Goal: Task Accomplishment & Management: Use online tool/utility

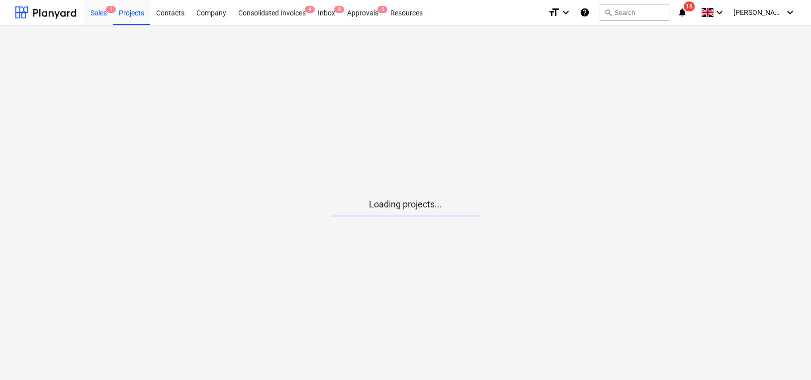
click at [99, 7] on div "Sales 1" at bounding box center [99, 12] width 28 height 25
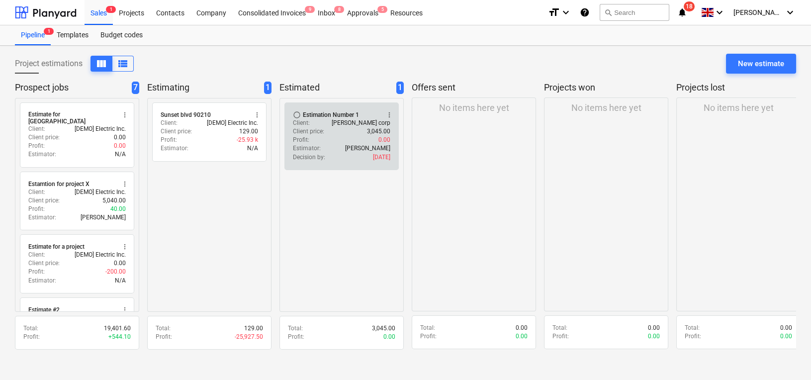
click at [327, 148] on div "Estimator : [PERSON_NAME]" at bounding box center [341, 148] width 97 height 8
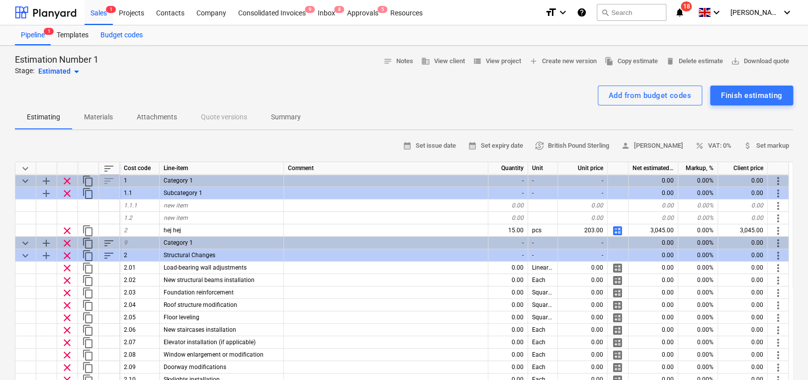
click at [102, 17] on div "Sales 1" at bounding box center [99, 12] width 28 height 25
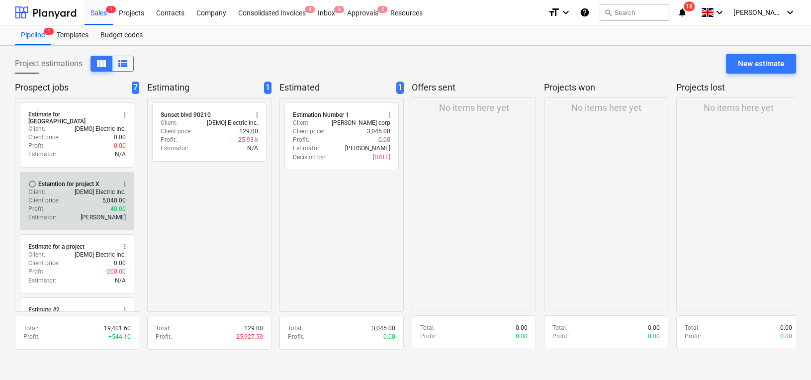
click at [108, 205] on div "Profit : 40.00" at bounding box center [76, 209] width 97 height 8
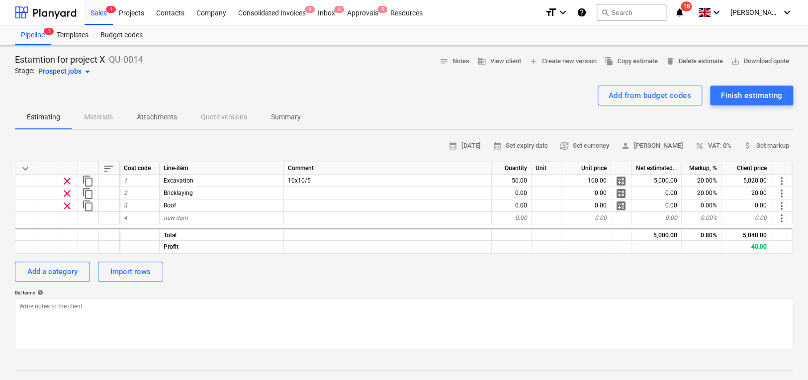
type textarea "x"
click at [743, 59] on span "save_alt Download quote" at bounding box center [760, 61] width 58 height 11
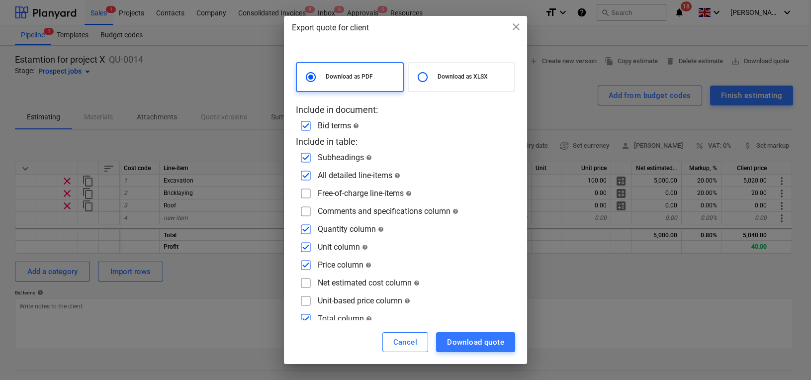
scroll to position [10, 0]
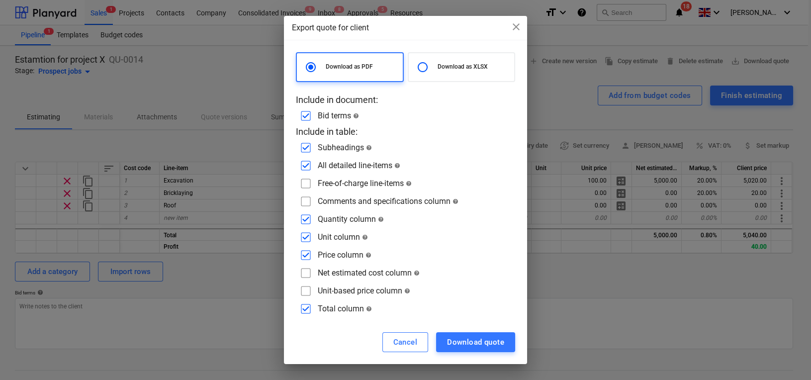
click at [304, 235] on input "checkbox" at bounding box center [306, 237] width 16 height 16
checkbox input "false"
click at [302, 219] on input "checkbox" at bounding box center [306, 219] width 16 height 16
checkbox input "false"
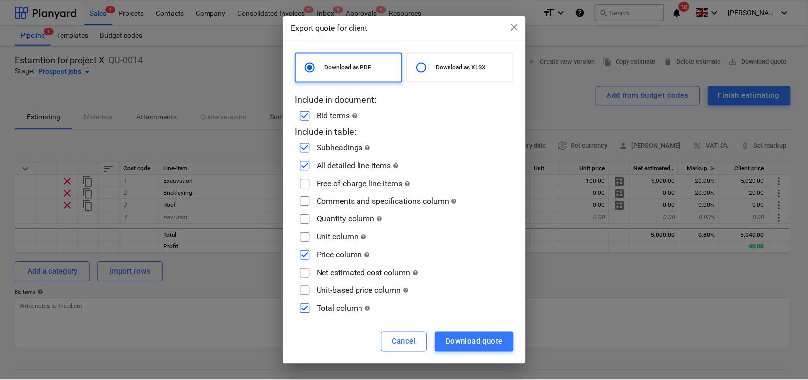
scroll to position [0, 0]
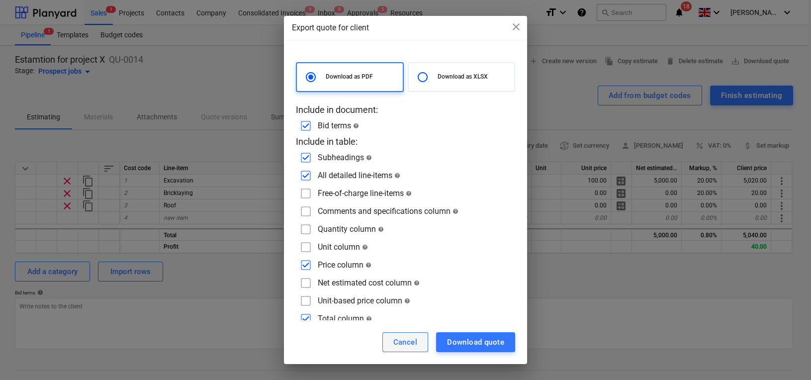
click at [389, 338] on button "Cancel" at bounding box center [405, 342] width 46 height 20
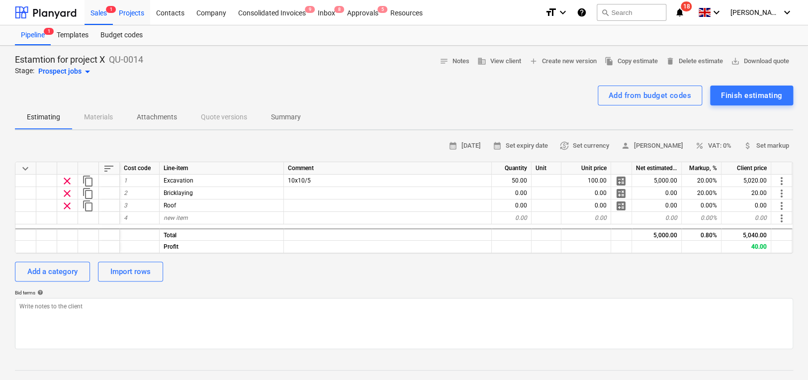
click at [125, 21] on div "Projects" at bounding box center [131, 12] width 37 height 25
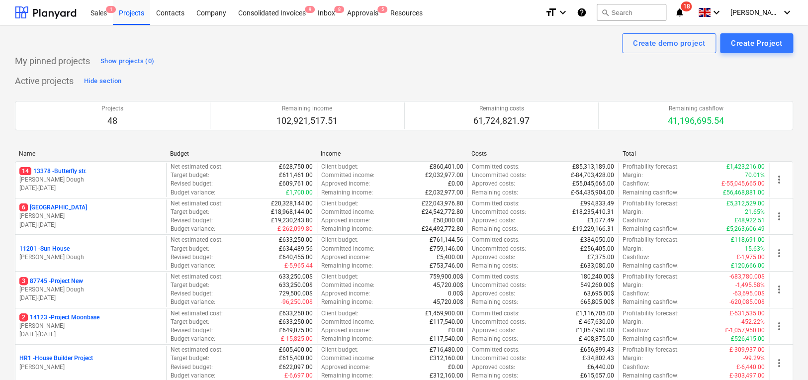
click at [91, 183] on p "[PERSON_NAME] Dough" at bounding box center [90, 180] width 143 height 8
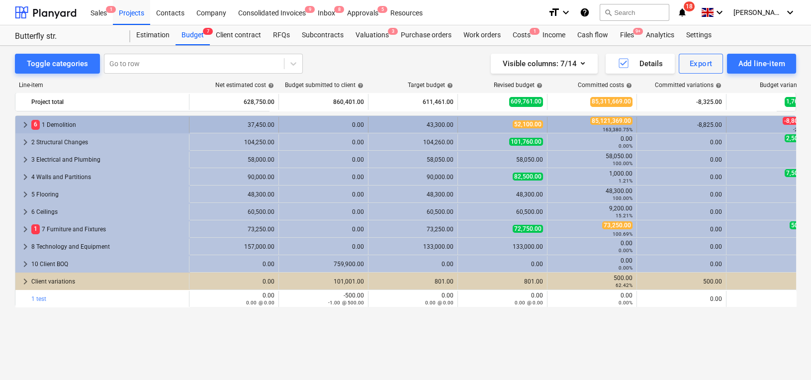
click at [25, 122] on span "keyboard_arrow_right" at bounding box center [25, 125] width 12 height 12
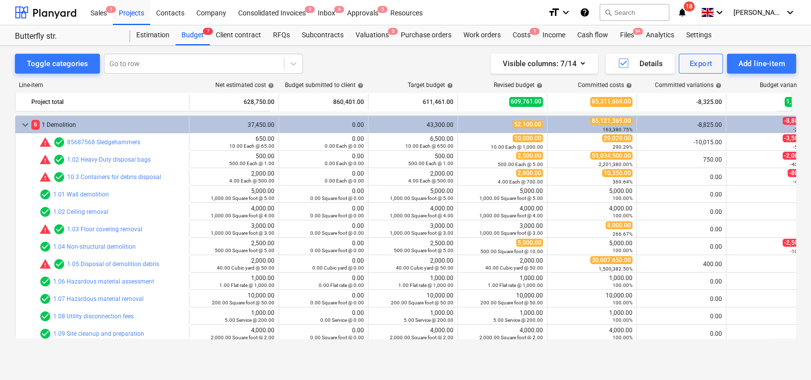
click at [25, 122] on span "keyboard_arrow_down" at bounding box center [25, 125] width 12 height 12
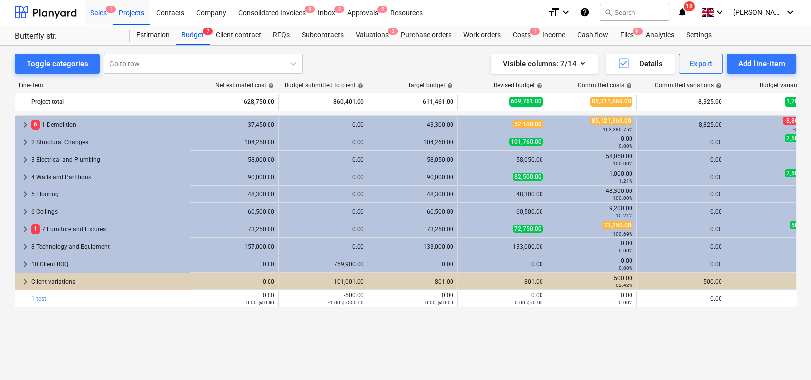
click at [100, 14] on div "Sales 1" at bounding box center [99, 12] width 28 height 25
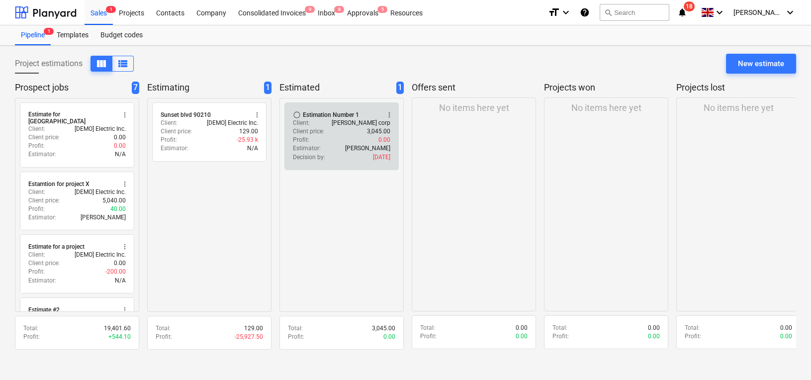
click at [328, 122] on div "Client : [PERSON_NAME] corp" at bounding box center [341, 123] width 97 height 8
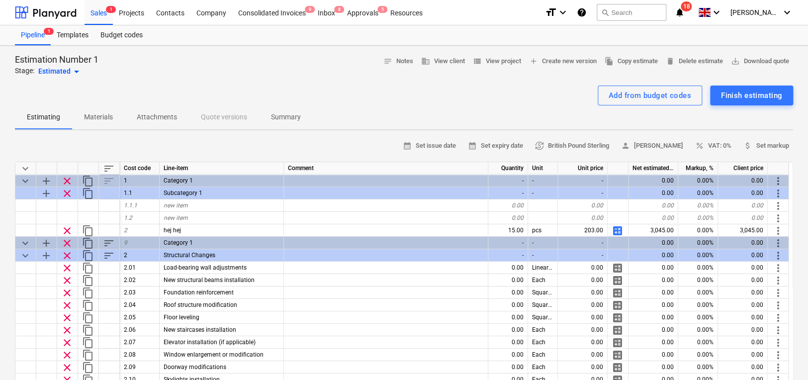
click at [153, 128] on button "Attachments" at bounding box center [157, 117] width 64 height 24
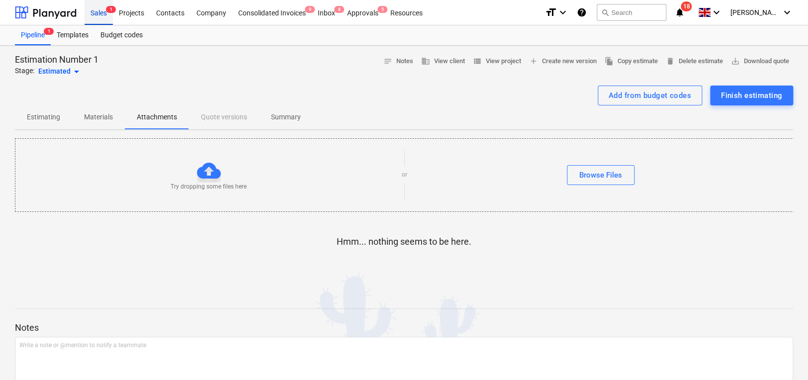
click at [103, 17] on div "Sales 1" at bounding box center [99, 12] width 28 height 25
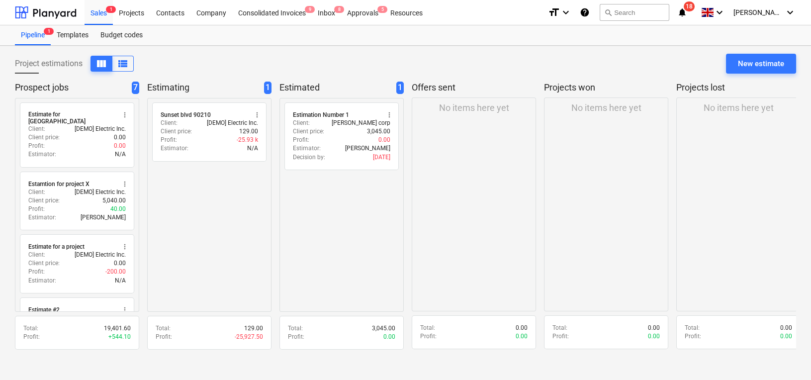
click at [741, 74] on div "Project estimations view_column view_list New estimate" at bounding box center [405, 68] width 781 height 28
click at [741, 67] on div "New estimate" at bounding box center [761, 63] width 46 height 13
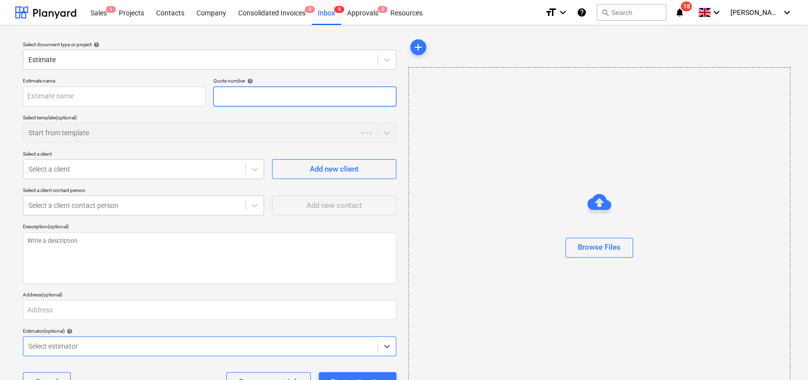
type textarea "x"
type input "QU-0017"
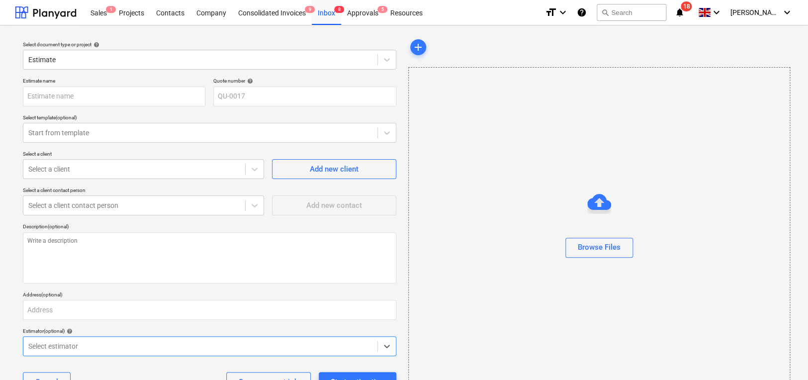
click at [150, 156] on div "Select a client" at bounding box center [143, 154] width 241 height 6
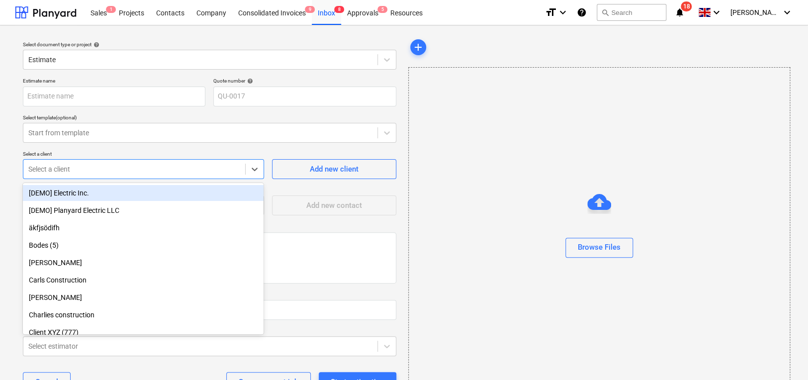
click at [153, 173] on div at bounding box center [134, 169] width 212 height 10
click at [153, 199] on div "[DEMO] Electric Inc." at bounding box center [143, 193] width 241 height 16
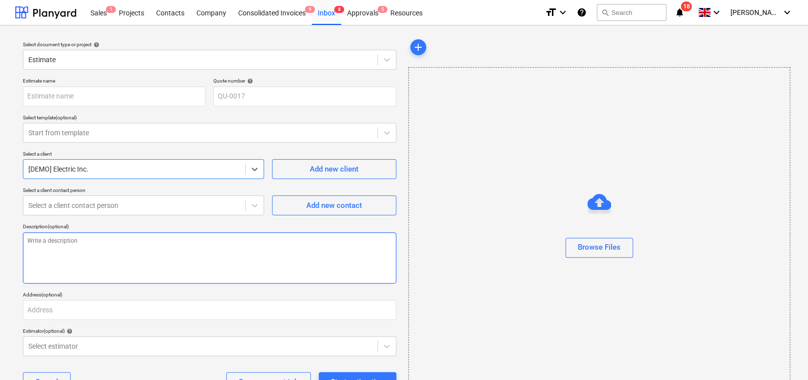
click at [204, 263] on textarea at bounding box center [209, 257] width 373 height 51
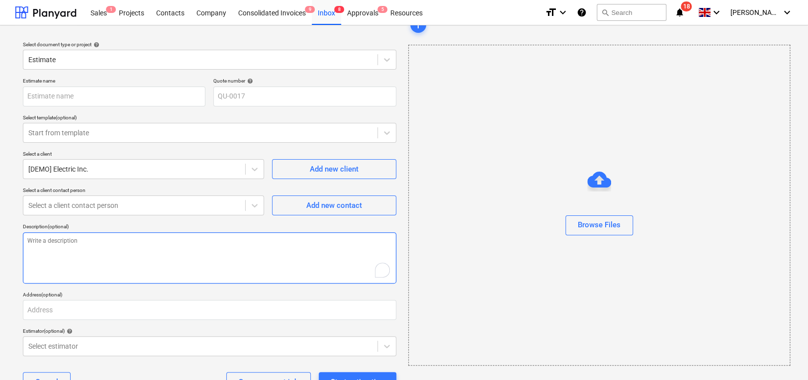
scroll to position [36, 0]
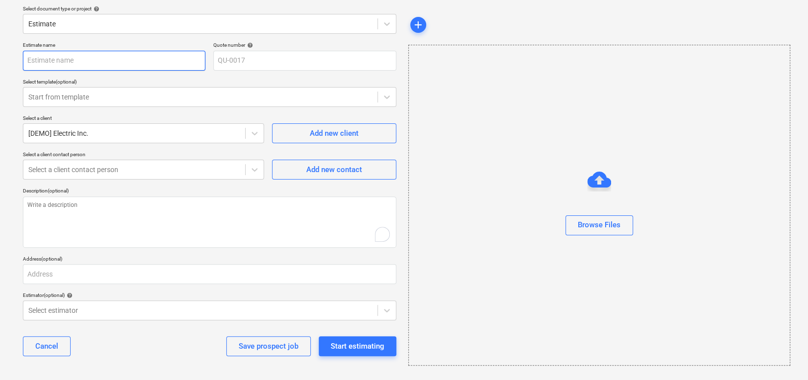
type textarea "x"
click at [121, 69] on input "text" at bounding box center [114, 61] width 183 height 20
type input "sc"
type textarea "x"
type input "scasd"
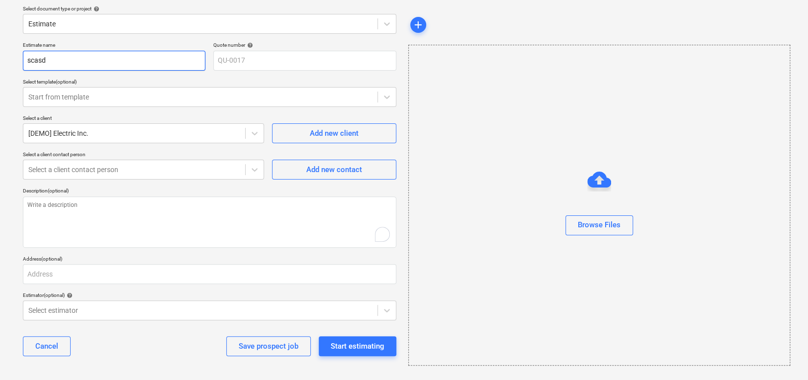
type textarea "x"
type input "scasda"
type textarea "x"
click at [204, 93] on div at bounding box center [200, 97] width 344 height 10
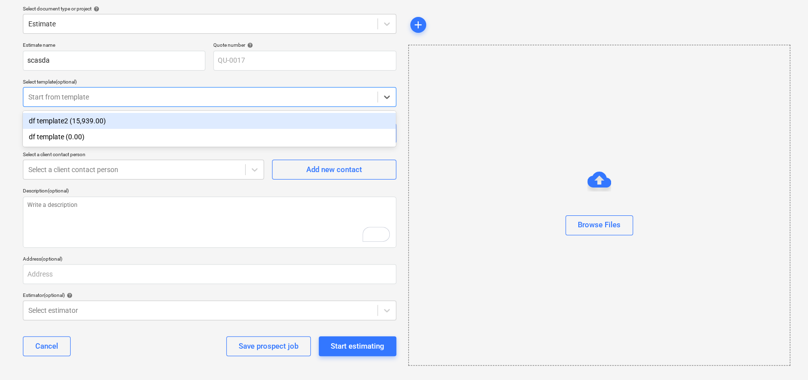
click at [193, 107] on div "Estimate name scasda Quote number help QU-0017 Select template (optional) optio…" at bounding box center [209, 203] width 381 height 330
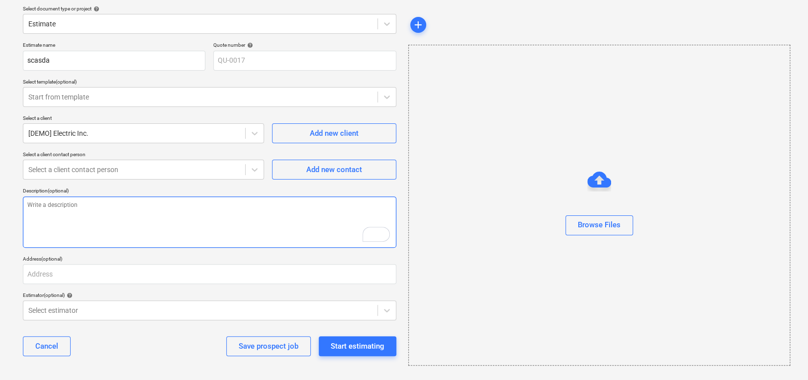
click at [185, 203] on textarea "To enrich screen reader interactions, please activate Accessibility in Grammarl…" at bounding box center [209, 221] width 373 height 51
click at [184, 205] on textarea "To enrich screen reader interactions, please activate Accessibility in Grammarl…" at bounding box center [209, 221] width 373 height 51
type textarea "asd"
type textarea "x"
type textarea "asda"
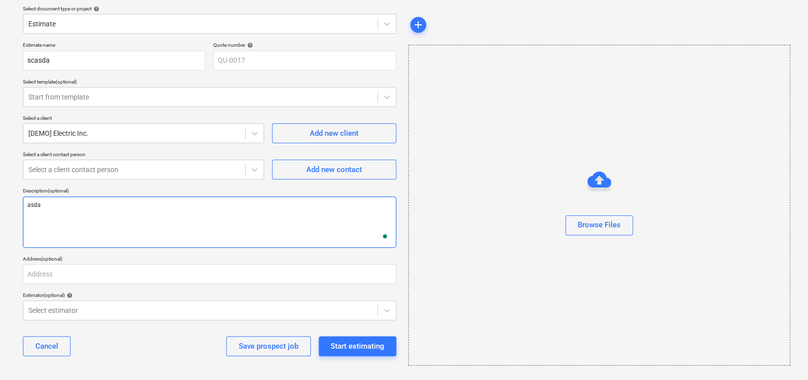
type textarea "x"
type textarea "asdad"
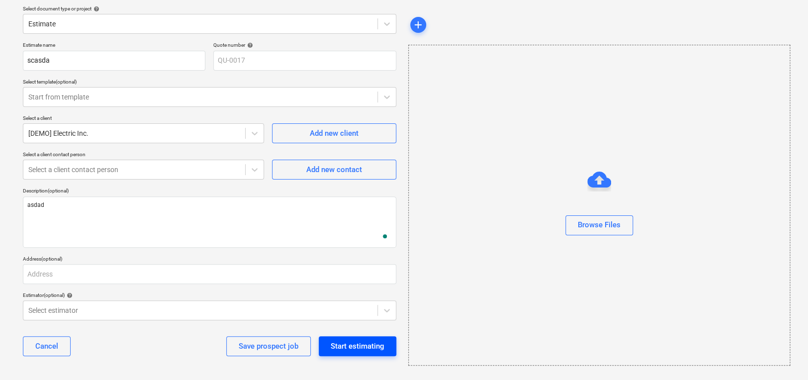
click at [341, 348] on div "Start estimating" at bounding box center [358, 346] width 54 height 13
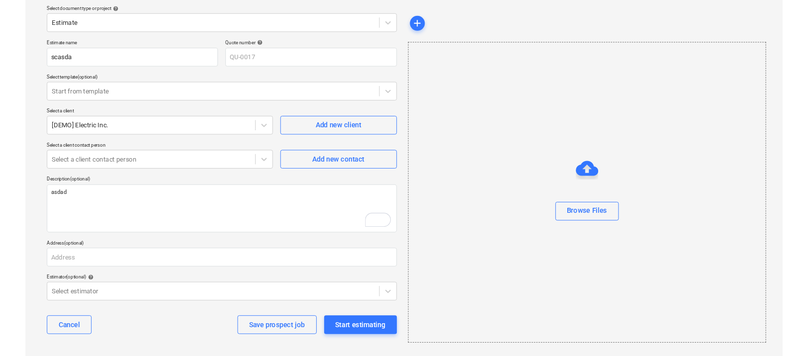
scroll to position [0, 0]
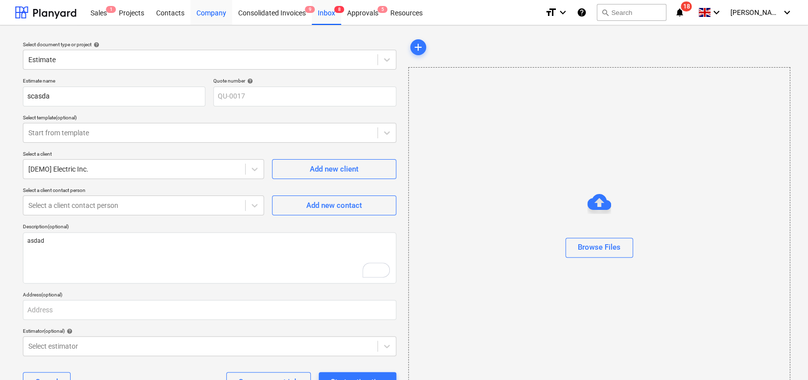
click at [194, 9] on div "Company" at bounding box center [211, 12] width 42 height 25
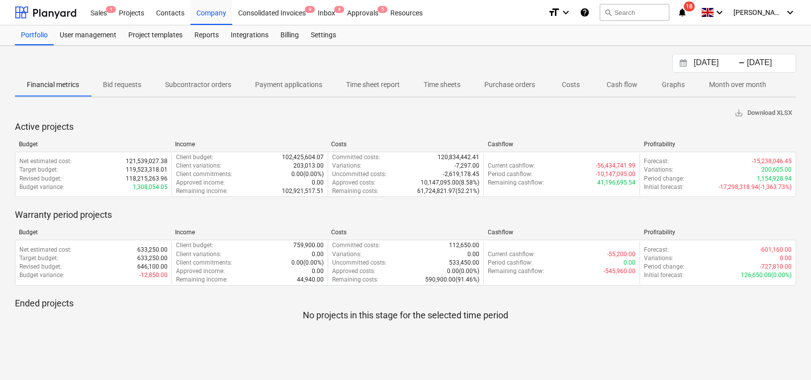
click at [83, 13] on div "Sales 1 Projects Contacts Company Consolidated Invoices 9 Inbox 8 Approvals 5 R…" at bounding box center [405, 12] width 811 height 25
click at [95, 13] on div "Sales 1" at bounding box center [99, 12] width 28 height 25
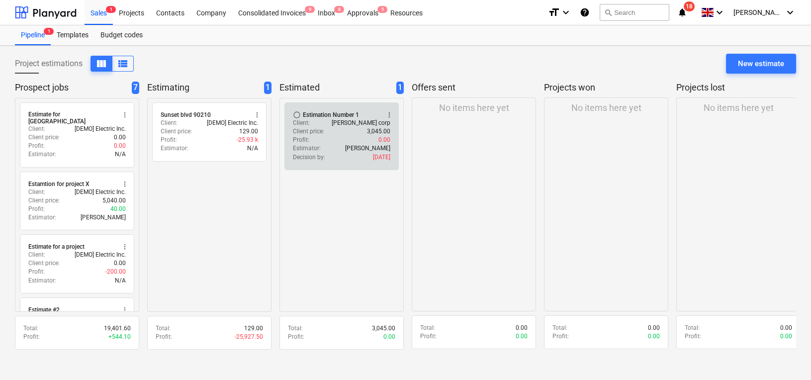
click at [320, 154] on p "Decision by :" at bounding box center [309, 157] width 32 height 8
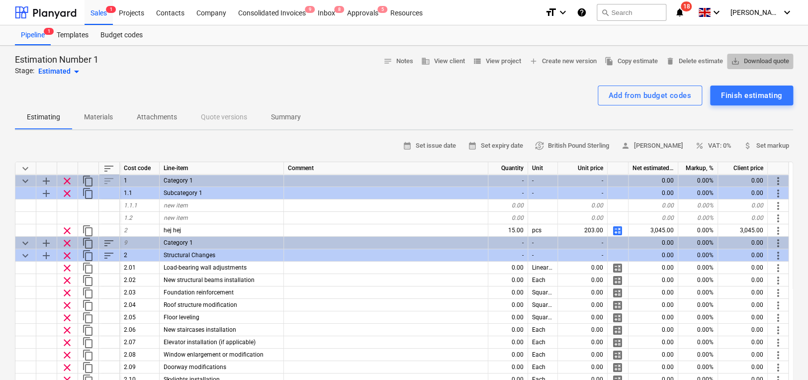
click at [743, 59] on span "save_alt Download quote" at bounding box center [760, 61] width 58 height 11
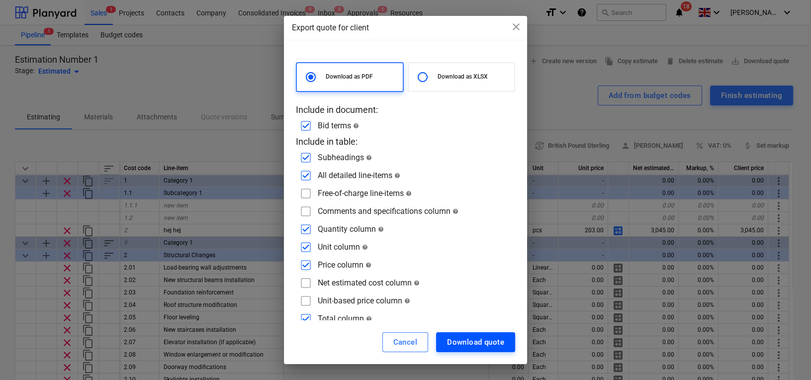
click at [475, 338] on div "Download quote" at bounding box center [475, 342] width 57 height 13
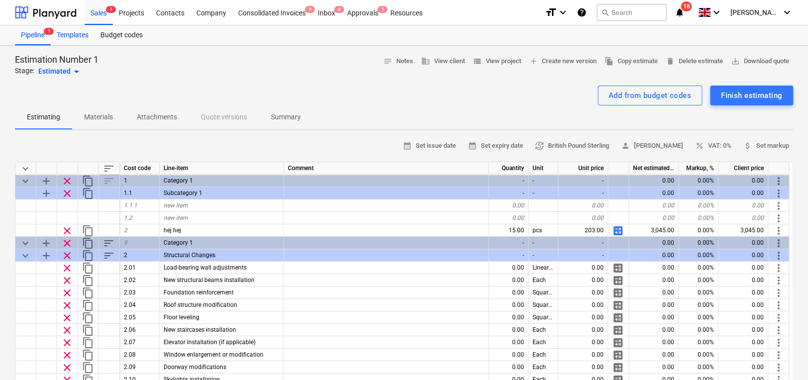
click at [70, 36] on div "Templates" at bounding box center [73, 35] width 44 height 20
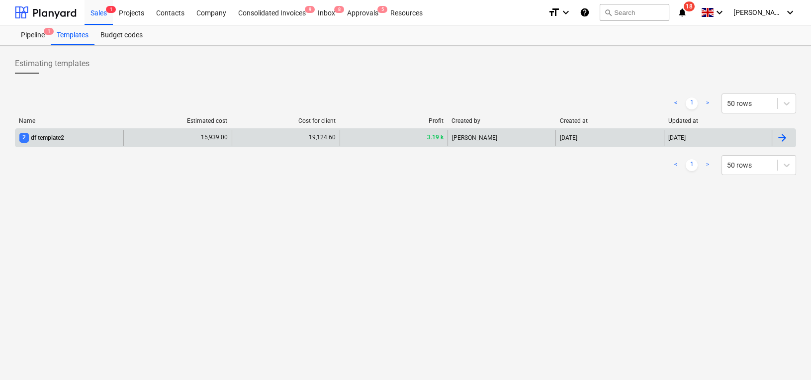
click at [603, 140] on div "[DATE]" at bounding box center [610, 138] width 108 height 16
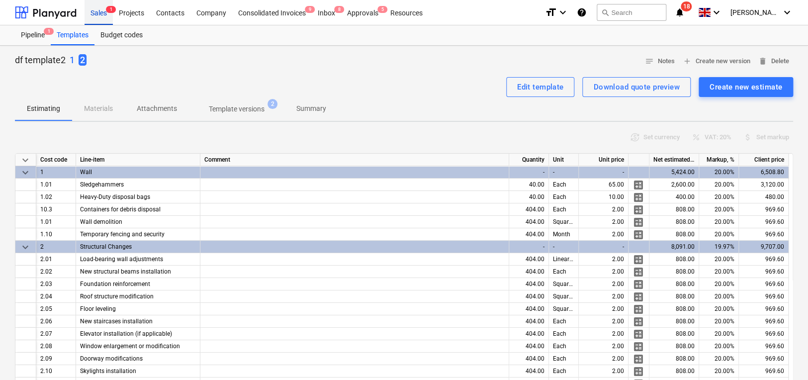
click at [99, 17] on div "Sales 1" at bounding box center [99, 12] width 28 height 25
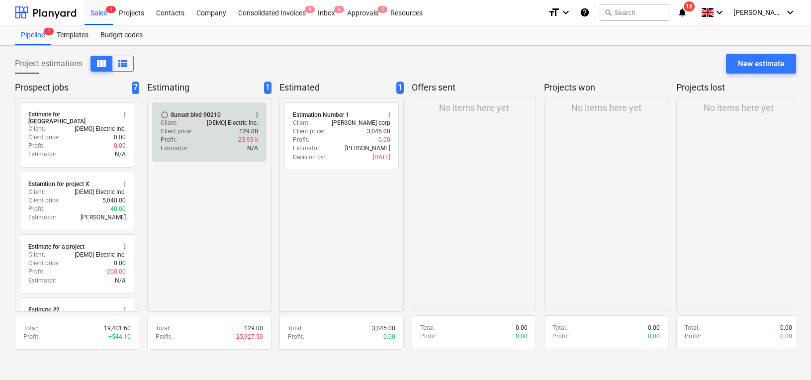
click at [222, 137] on div "Profit : -25.93 k" at bounding box center [209, 140] width 97 height 8
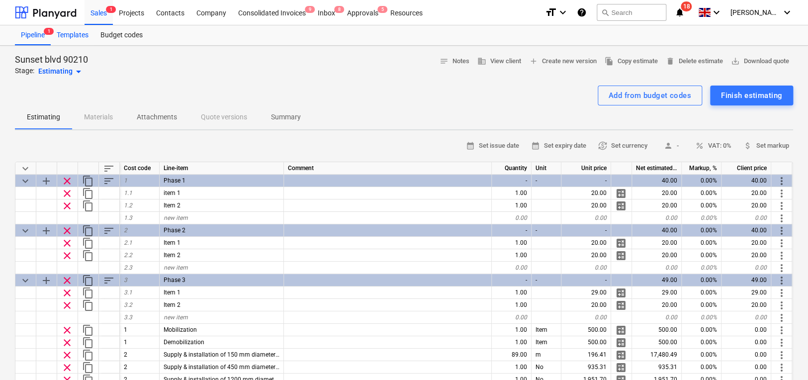
click at [59, 39] on div "Templates" at bounding box center [73, 35] width 44 height 20
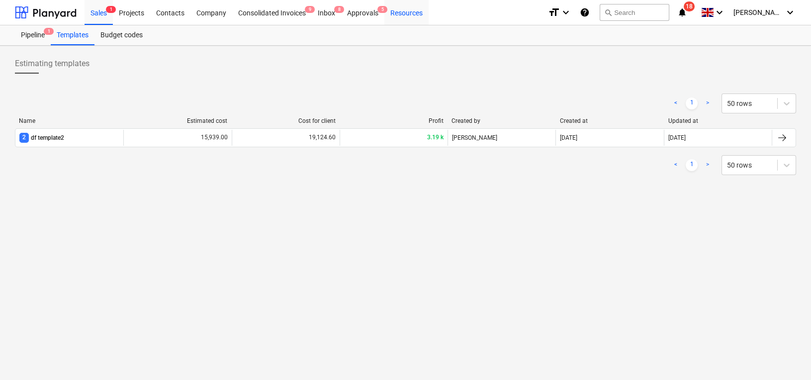
click at [404, 9] on div "Resources" at bounding box center [406, 12] width 44 height 25
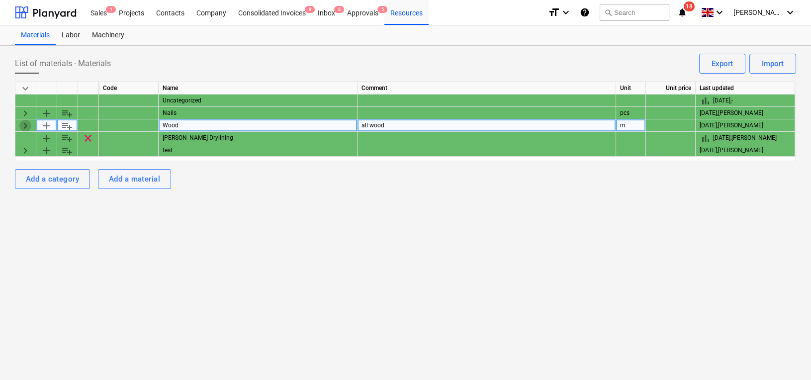
click at [19, 126] on span "keyboard_arrow_right" at bounding box center [25, 126] width 12 height 12
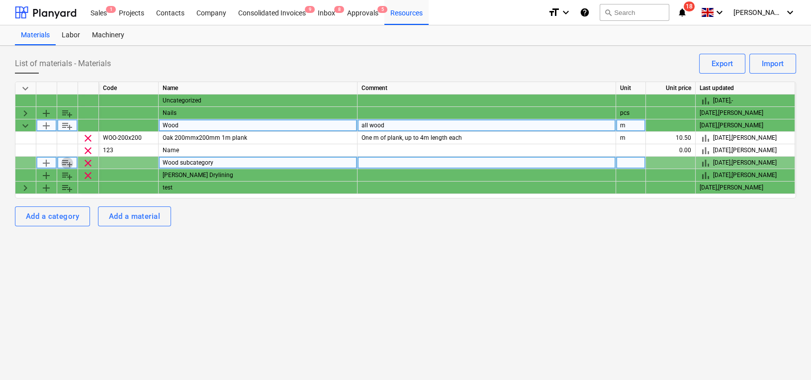
click at [71, 165] on span "playlist_add" at bounding box center [67, 163] width 12 height 12
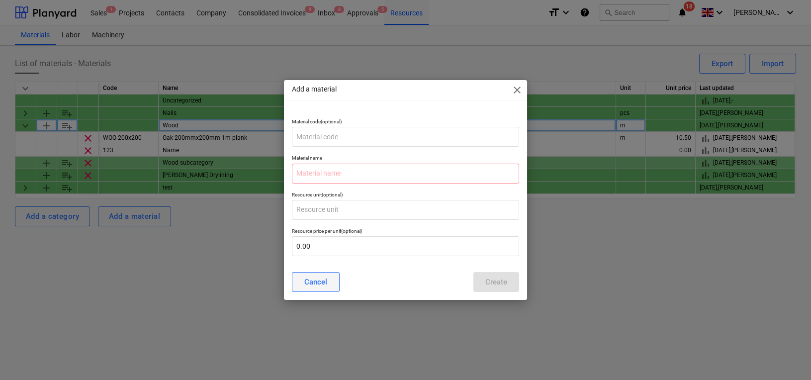
click at [314, 276] on div "Cancel" at bounding box center [315, 282] width 23 height 13
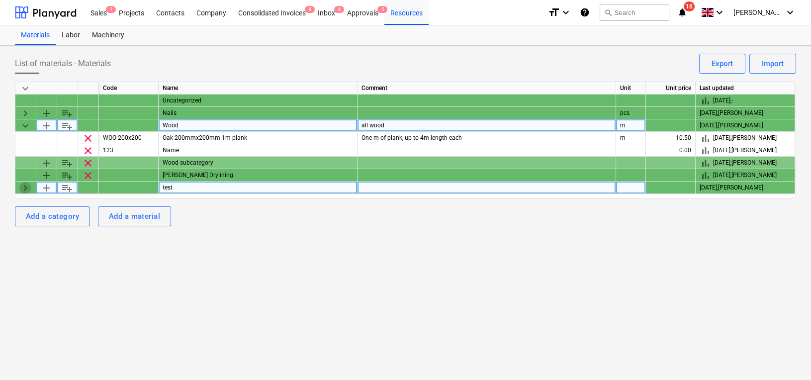
click at [27, 189] on span "keyboard_arrow_right" at bounding box center [25, 188] width 12 height 12
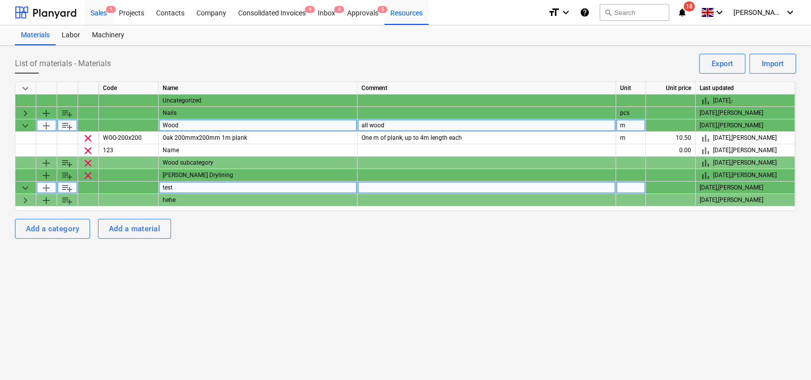
click at [108, 13] on div "Sales 1" at bounding box center [99, 12] width 28 height 25
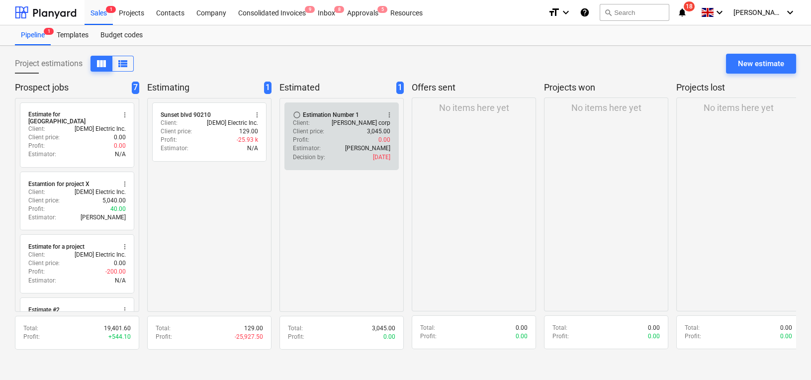
click at [347, 132] on div "Client price : 3,045.00" at bounding box center [341, 131] width 97 height 8
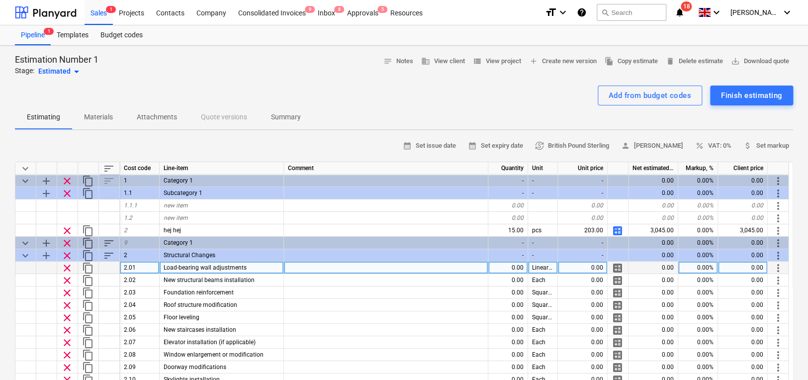
click at [617, 266] on span "calculate" at bounding box center [618, 268] width 12 height 12
type textarea "x"
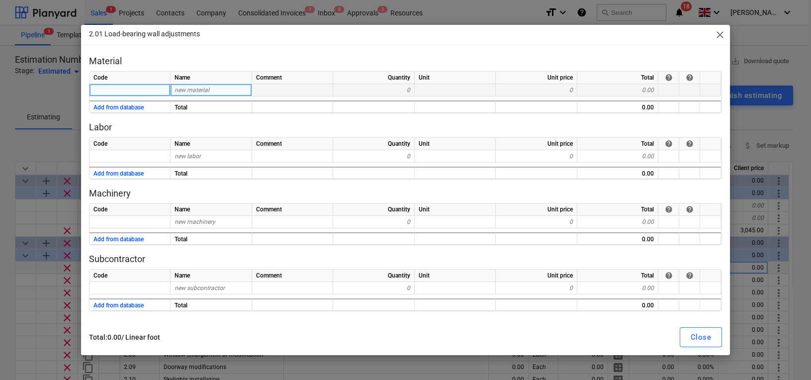
click at [207, 92] on span "new material" at bounding box center [192, 90] width 35 height 7
type input "dfdf"
click at [303, 87] on div at bounding box center [292, 90] width 81 height 12
click at [359, 91] on div "0" at bounding box center [374, 90] width 82 height 12
type textarea "x"
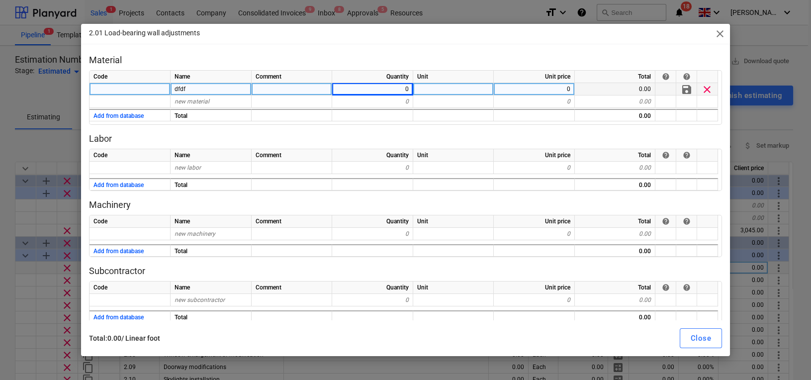
click at [370, 91] on div "0" at bounding box center [372, 89] width 81 height 12
type input "1"
click at [438, 75] on div "Unit" at bounding box center [453, 77] width 81 height 12
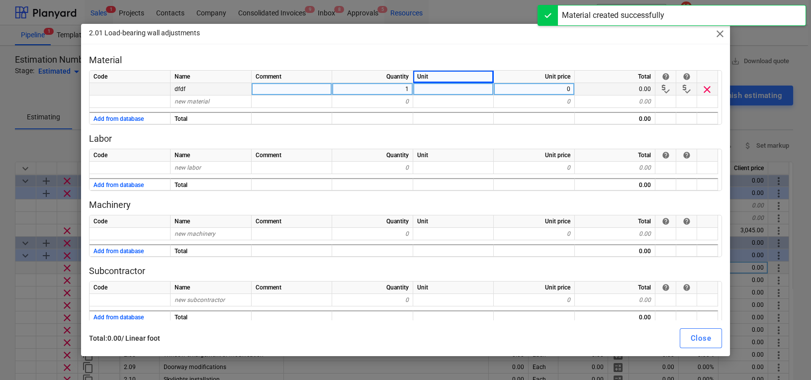
click at [444, 10] on div "2.01 Load-bearing wall adjustments close Material Code Name Comment Quantity Un…" at bounding box center [405, 190] width 811 height 380
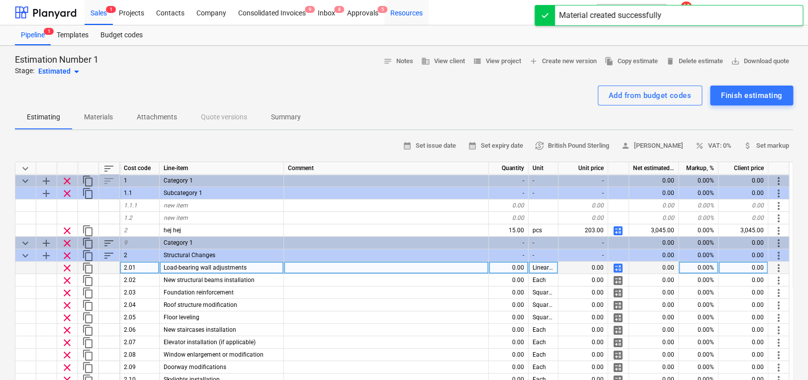
click at [406, 12] on div "Resources" at bounding box center [406, 12] width 44 height 25
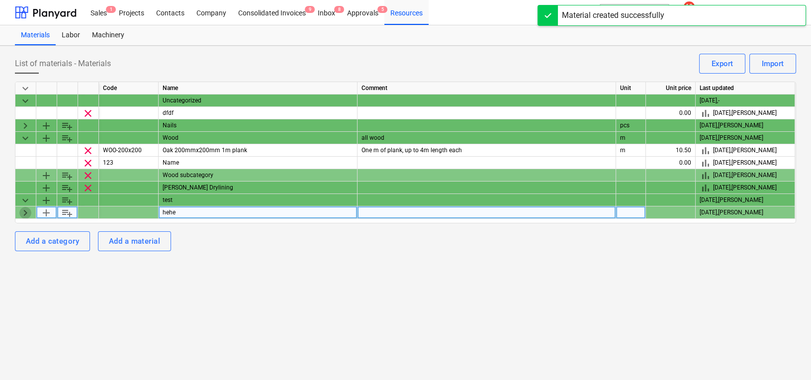
click at [26, 214] on span "keyboard_arrow_right" at bounding box center [25, 213] width 12 height 12
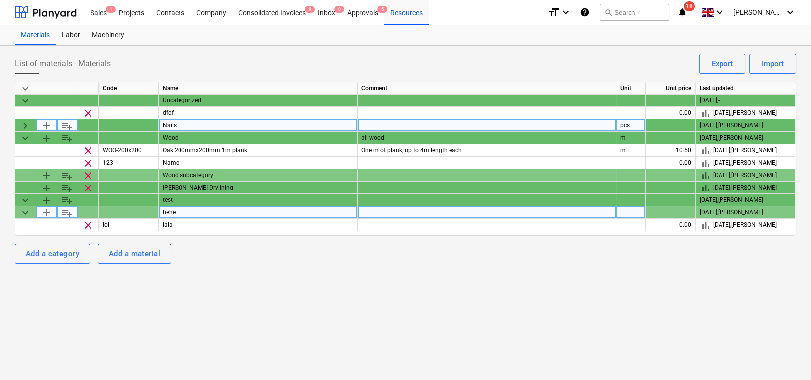
click at [191, 119] on div "Nails" at bounding box center [258, 125] width 199 height 12
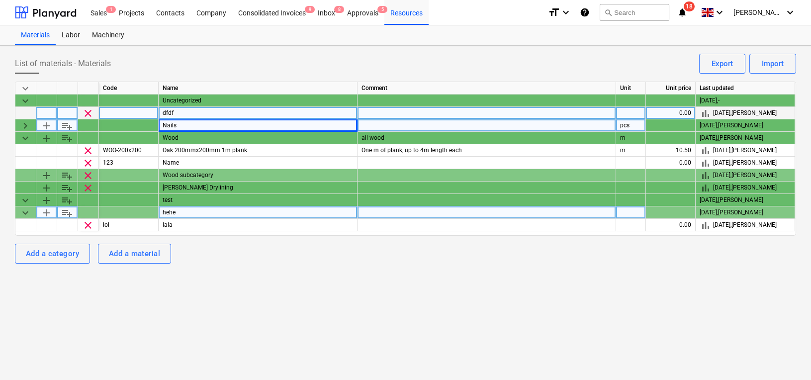
click at [181, 112] on div "dfdf" at bounding box center [258, 113] width 199 height 12
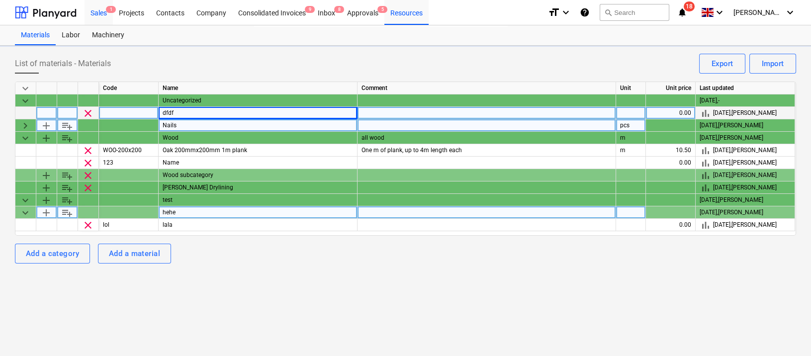
click at [100, 12] on div "Sales 1" at bounding box center [99, 12] width 28 height 25
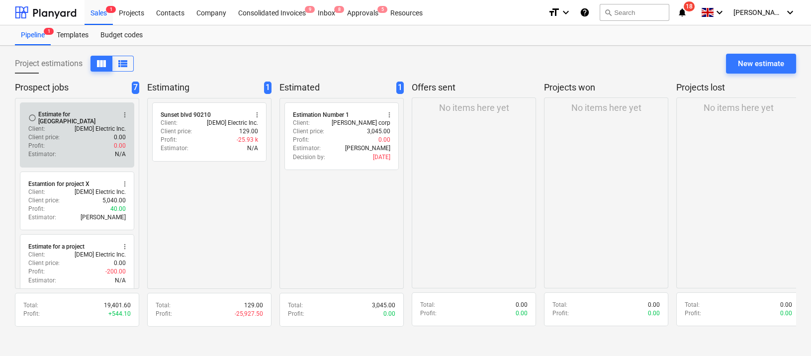
click at [63, 126] on div "Client : [DEMO] Electric Inc." at bounding box center [76, 129] width 97 height 8
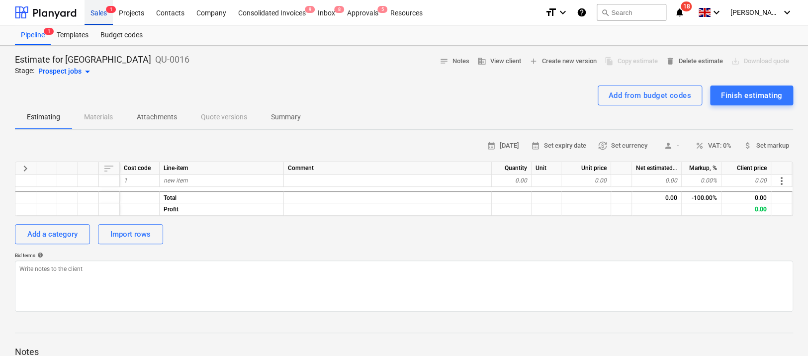
click at [95, 18] on div "Sales 1" at bounding box center [99, 12] width 28 height 25
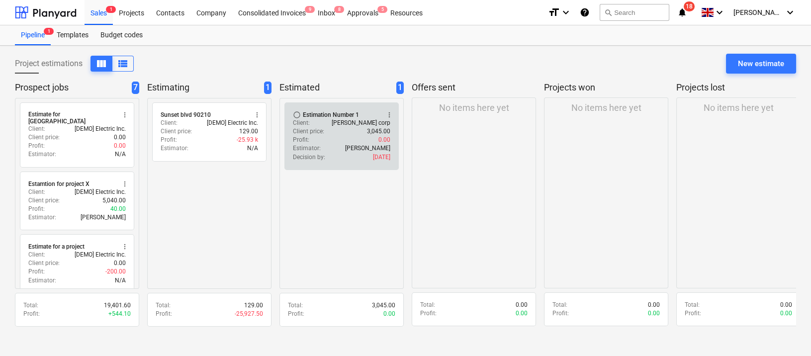
click at [331, 144] on div "Estimator : [PERSON_NAME]" at bounding box center [341, 148] width 97 height 8
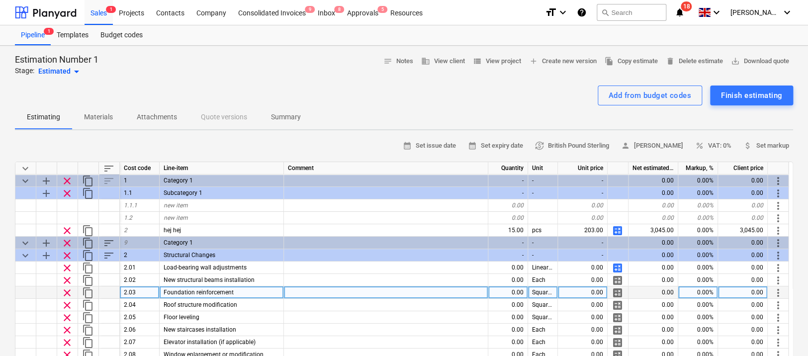
scroll to position [51, 0]
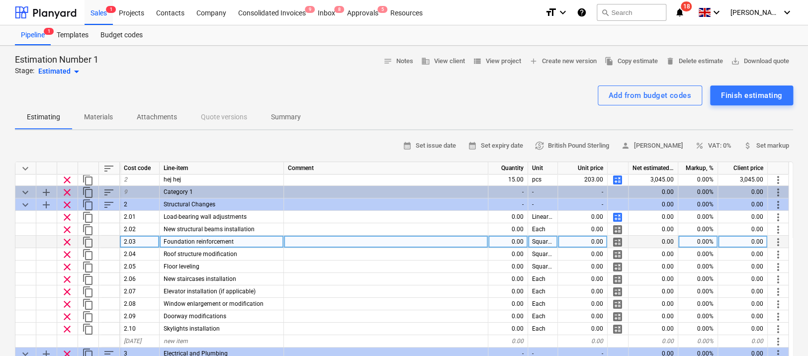
click at [616, 239] on span "calculate" at bounding box center [618, 242] width 12 height 12
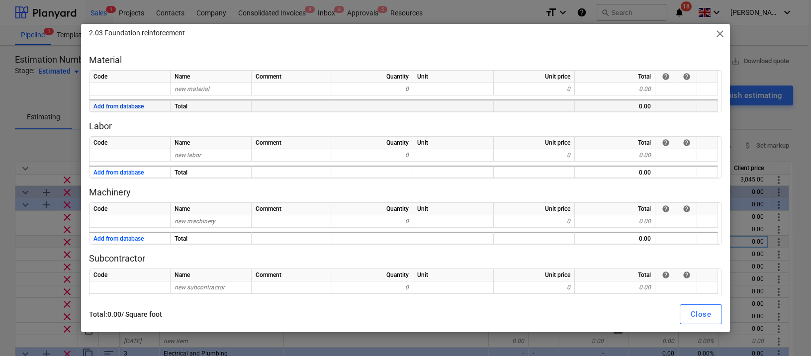
click at [122, 104] on button "Add from database" at bounding box center [118, 106] width 50 height 12
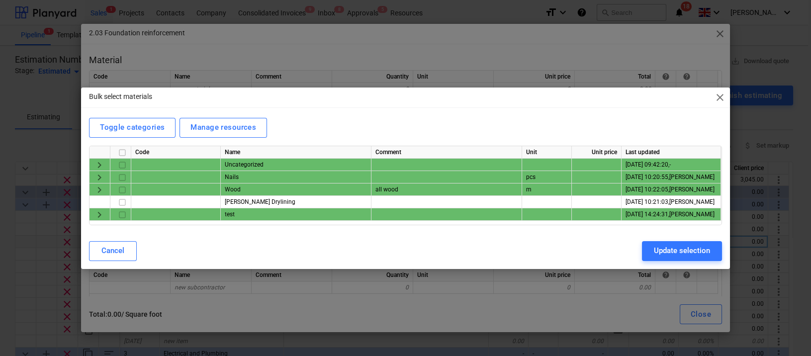
click at [102, 172] on span "keyboard_arrow_right" at bounding box center [99, 177] width 12 height 12
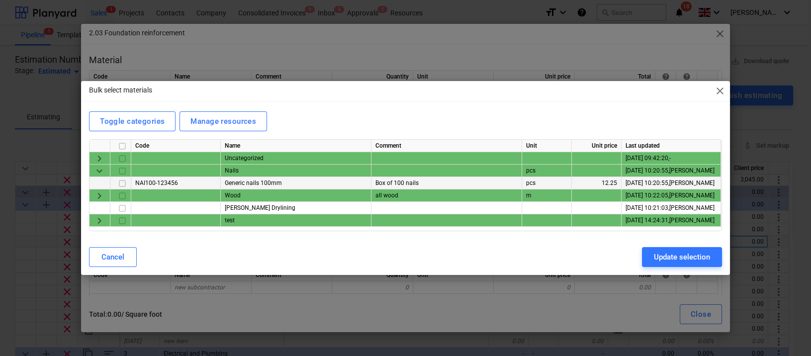
click at [120, 186] on input "checkbox" at bounding box center [122, 184] width 12 height 12
click at [124, 210] on input "checkbox" at bounding box center [122, 208] width 12 height 12
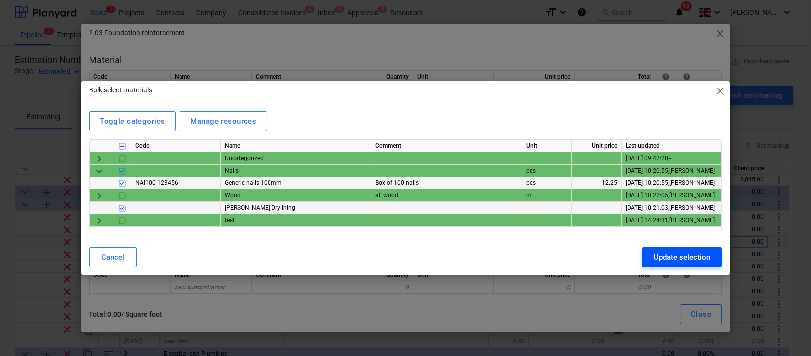
click at [655, 251] on div "Update selection" at bounding box center [682, 257] width 56 height 13
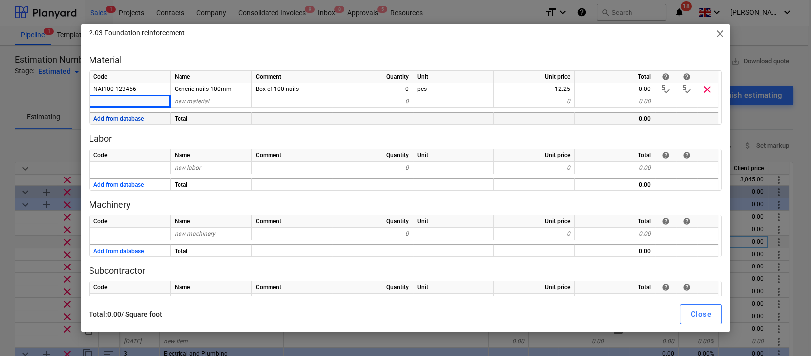
click at [134, 115] on button "Add from database" at bounding box center [118, 119] width 50 height 12
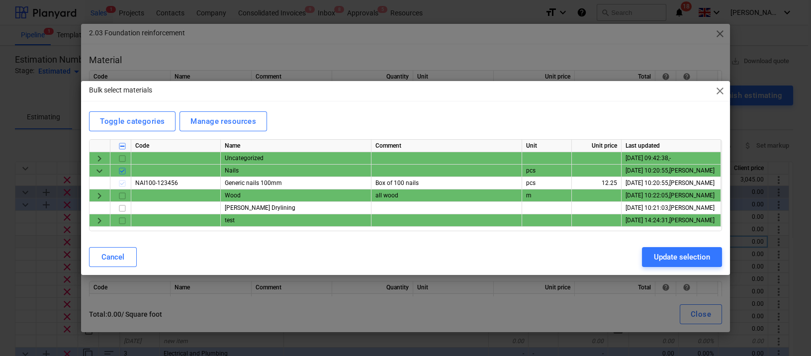
click at [101, 168] on span "keyboard_arrow_down" at bounding box center [99, 171] width 12 height 12
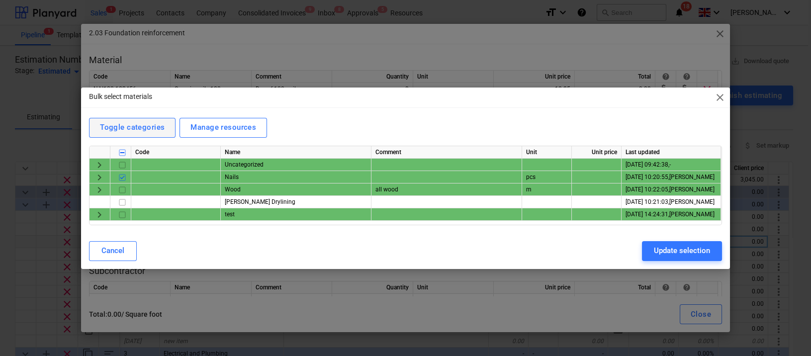
click at [123, 126] on div "Toggle categories" at bounding box center [132, 127] width 65 height 13
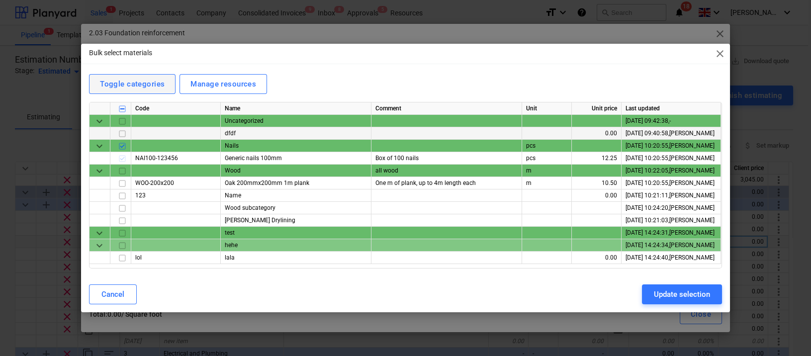
click at [130, 80] on div "Toggle categories" at bounding box center [132, 84] width 65 height 13
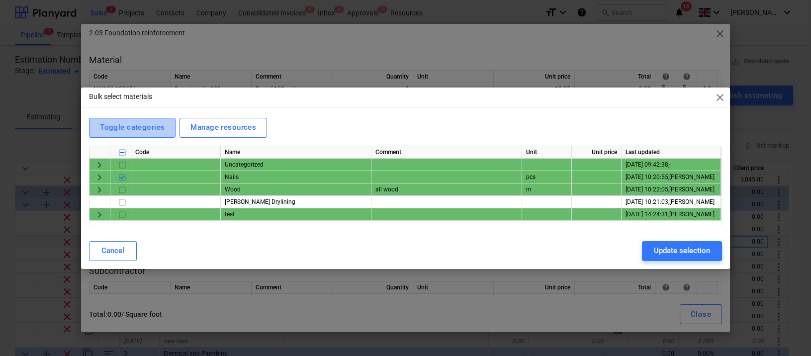
click at [140, 122] on div "Toggle categories" at bounding box center [132, 127] width 65 height 13
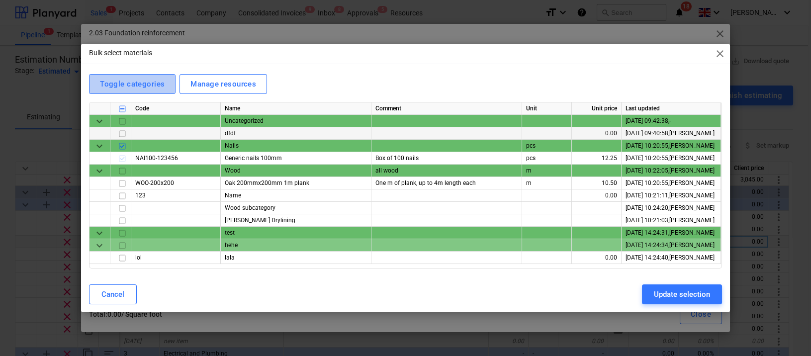
click at [139, 82] on div "Toggle categories" at bounding box center [132, 84] width 65 height 13
type textarea "x"
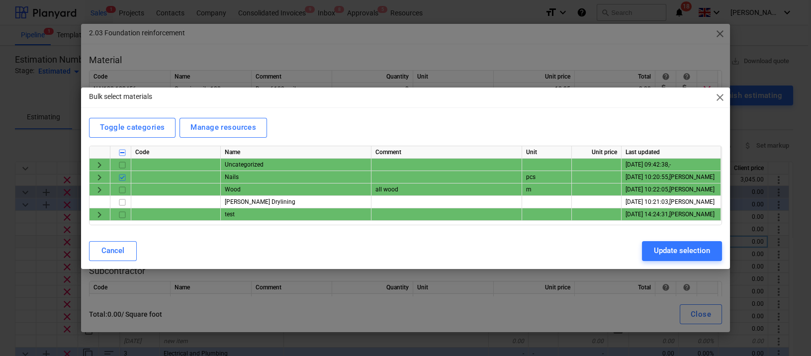
click at [238, 155] on div "Name" at bounding box center [296, 152] width 151 height 12
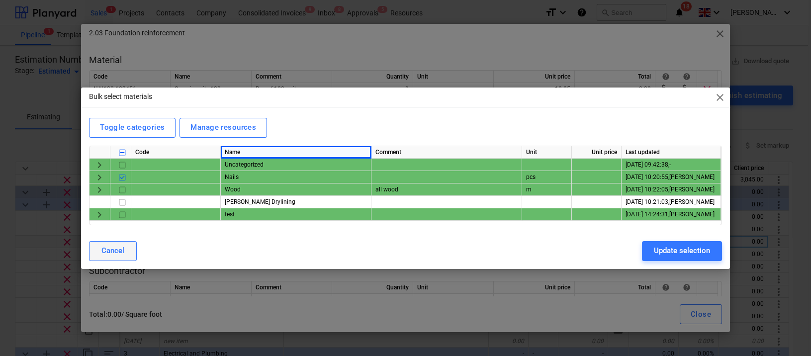
click at [113, 247] on div "Cancel" at bounding box center [112, 250] width 23 height 13
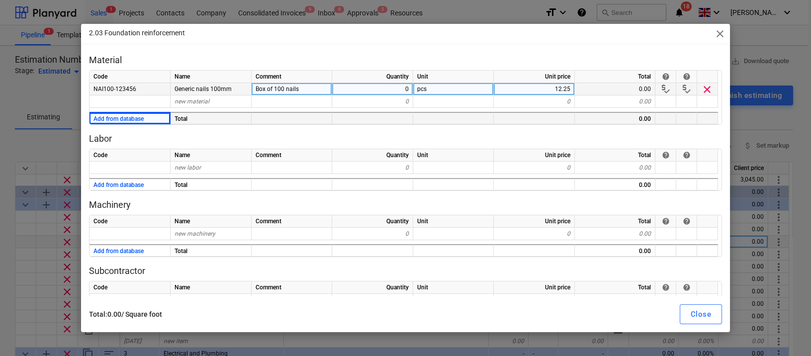
click at [392, 88] on div "0" at bounding box center [372, 89] width 81 height 12
type input "1"
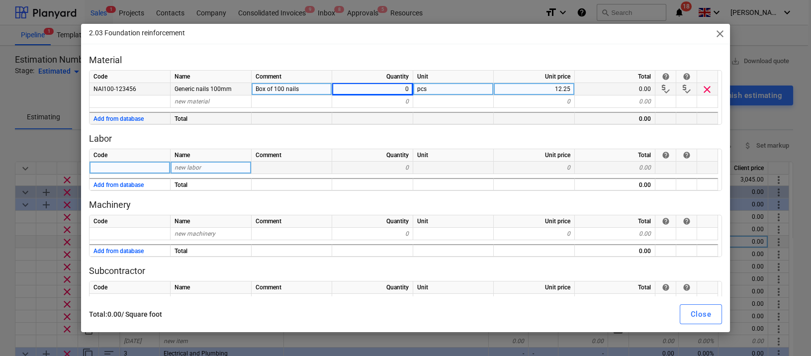
click at [511, 169] on div "0" at bounding box center [534, 168] width 81 height 12
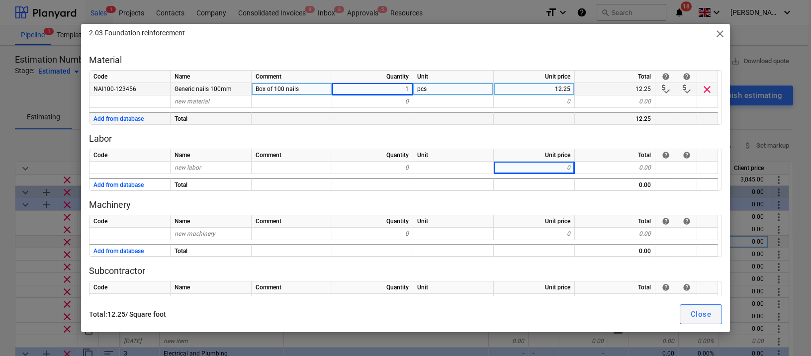
click at [690, 309] on button "Close" at bounding box center [701, 314] width 42 height 20
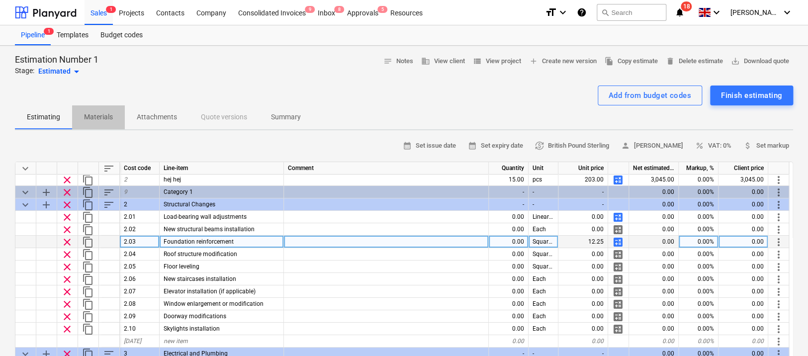
click at [94, 109] on span "Materials" at bounding box center [98, 117] width 53 height 16
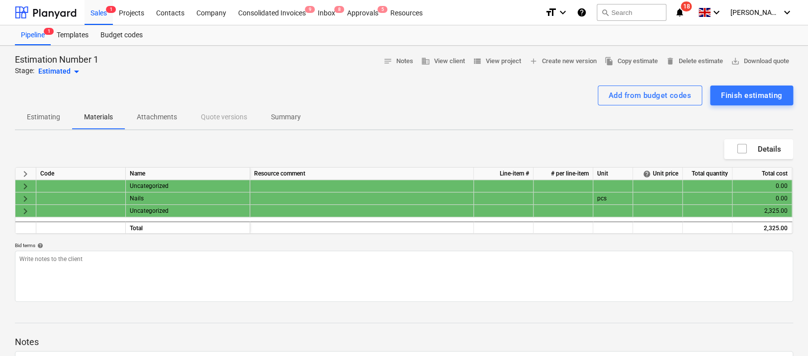
click at [22, 186] on span "keyboard_arrow_right" at bounding box center [25, 187] width 12 height 12
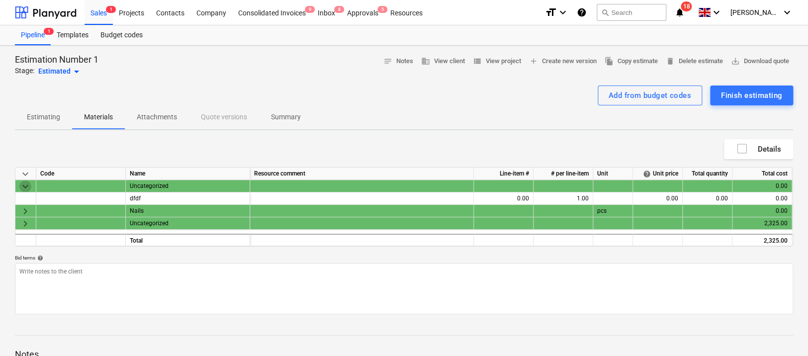
click at [22, 186] on span "keyboard_arrow_down" at bounding box center [25, 187] width 12 height 12
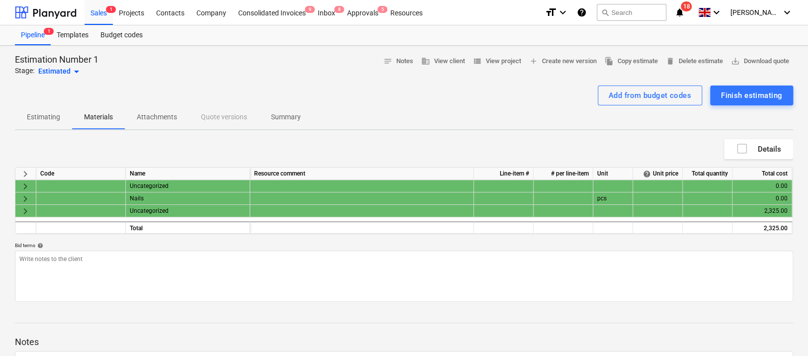
click at [22, 195] on span "keyboard_arrow_right" at bounding box center [25, 199] width 12 height 12
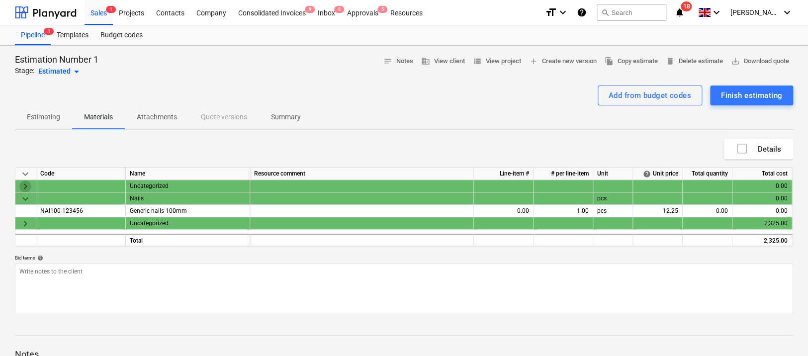
click at [28, 187] on span "keyboard_arrow_right" at bounding box center [25, 187] width 12 height 12
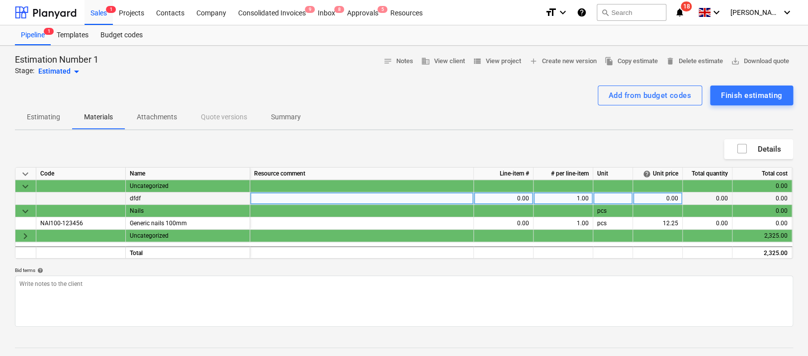
click at [22, 234] on span "keyboard_arrow_right" at bounding box center [25, 236] width 12 height 12
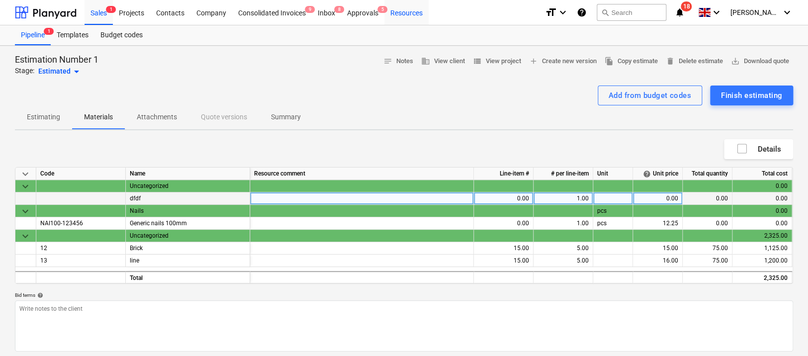
click at [396, 16] on div "Resources" at bounding box center [406, 12] width 44 height 25
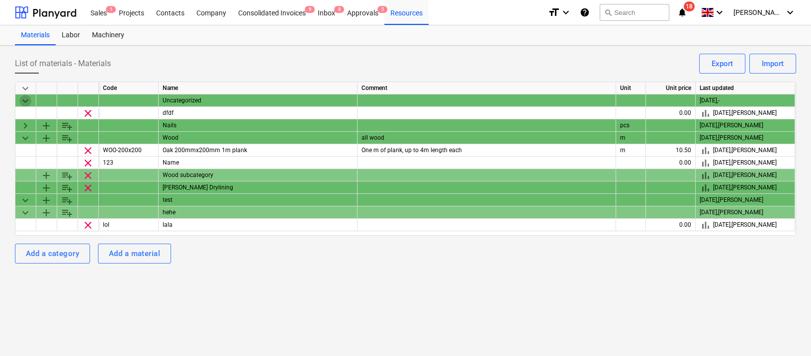
click at [26, 104] on span "keyboard_arrow_down" at bounding box center [25, 101] width 12 height 12
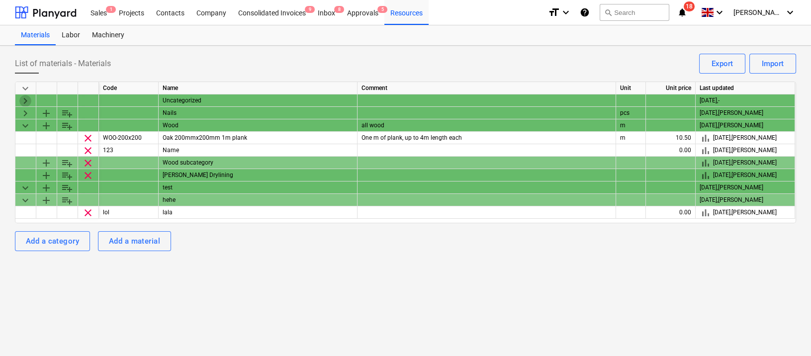
click at [24, 98] on span "keyboard_arrow_right" at bounding box center [25, 101] width 12 height 12
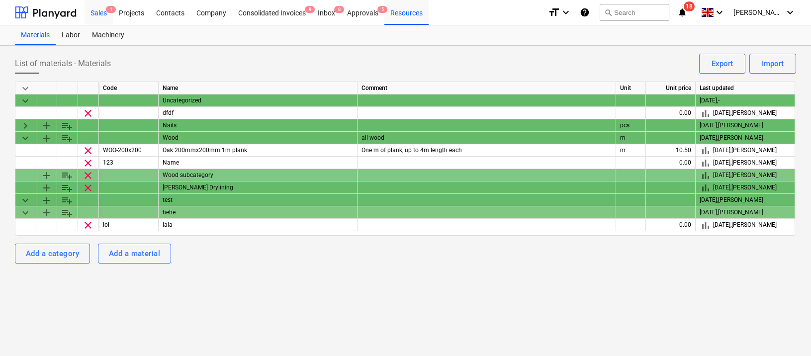
click at [101, 14] on div "Sales 1" at bounding box center [99, 12] width 28 height 25
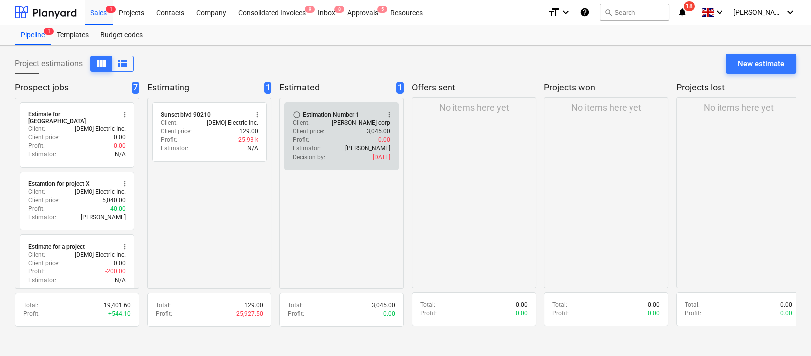
click at [320, 148] on div "Estimator : [PERSON_NAME]" at bounding box center [341, 148] width 97 height 8
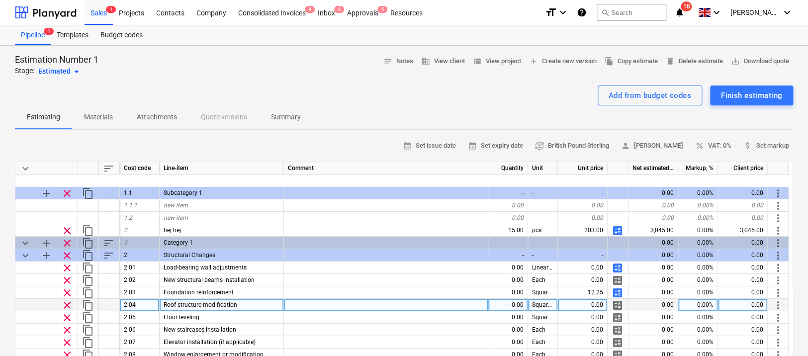
scroll to position [65, 0]
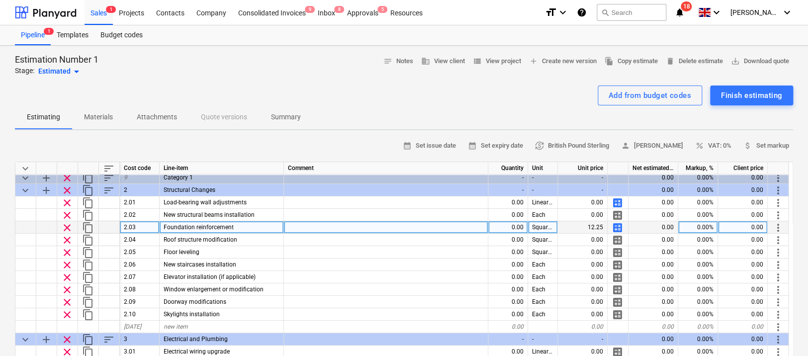
click at [614, 225] on span "calculate" at bounding box center [618, 228] width 12 height 12
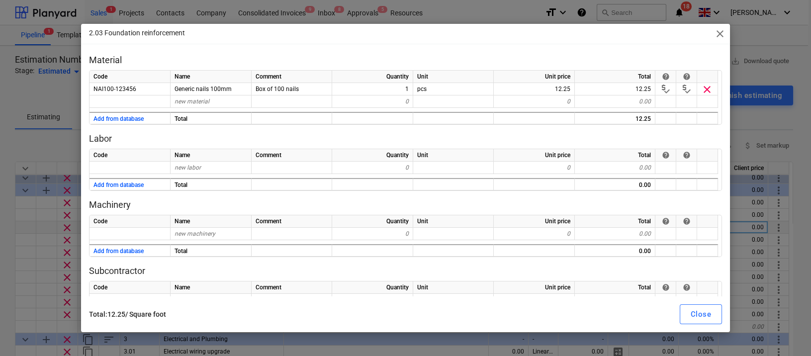
click at [721, 31] on span "close" at bounding box center [720, 34] width 12 height 12
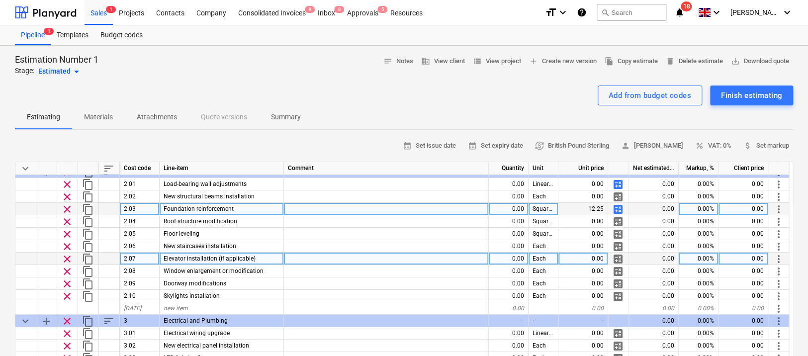
scroll to position [80, 0]
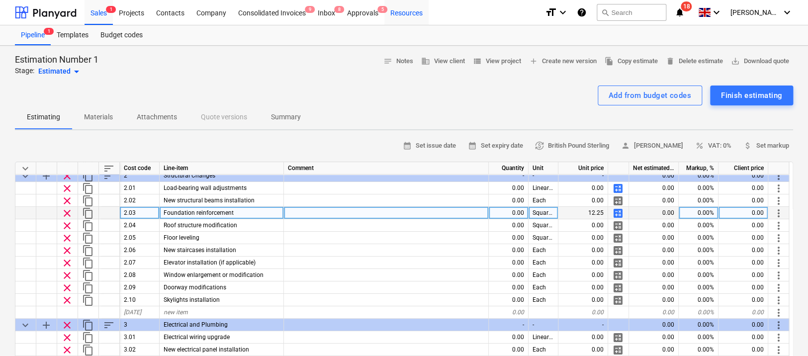
click at [402, 16] on div "Resources" at bounding box center [406, 12] width 44 height 25
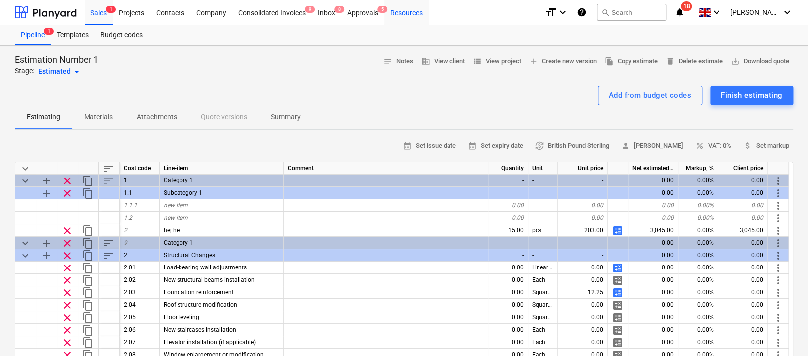
click at [407, 16] on div "Resources" at bounding box center [406, 12] width 44 height 25
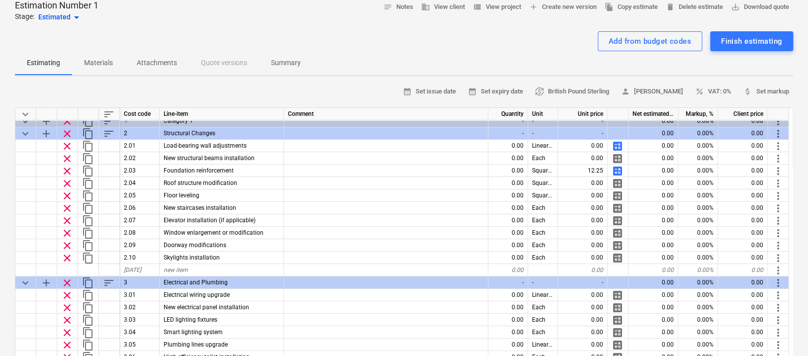
scroll to position [67, 0]
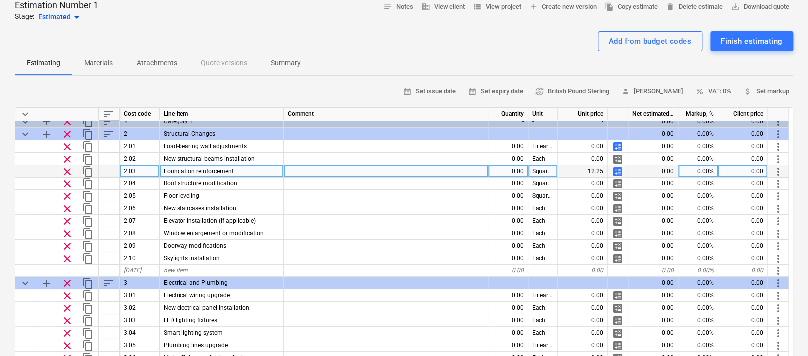
click at [615, 166] on span "calculate" at bounding box center [618, 172] width 12 height 12
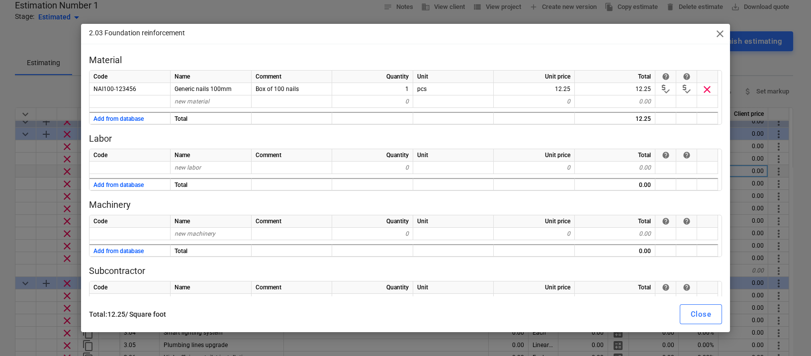
click at [716, 38] on span "close" at bounding box center [720, 34] width 12 height 12
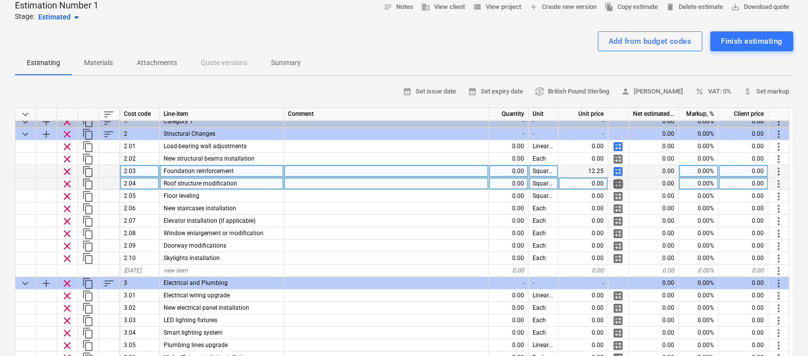
click at [616, 186] on span "calculate" at bounding box center [618, 184] width 12 height 12
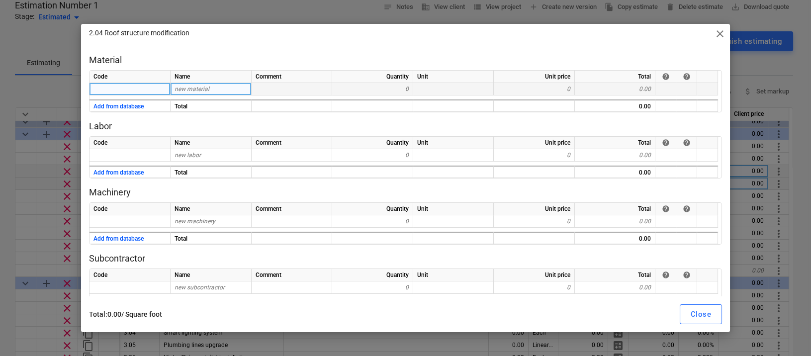
click at [212, 91] on div "new material" at bounding box center [211, 89] width 81 height 12
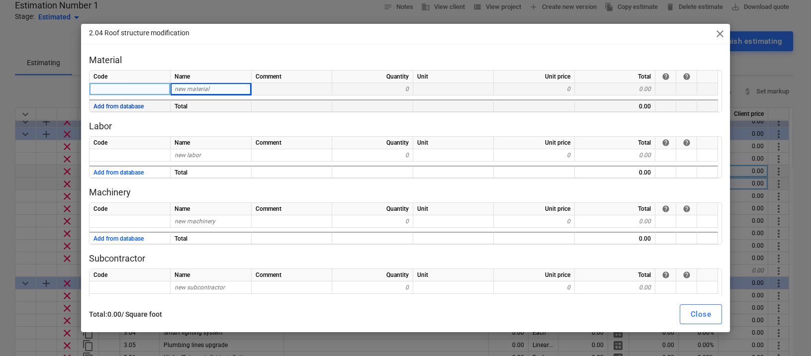
click at [125, 111] on button "Add from database" at bounding box center [118, 106] width 50 height 12
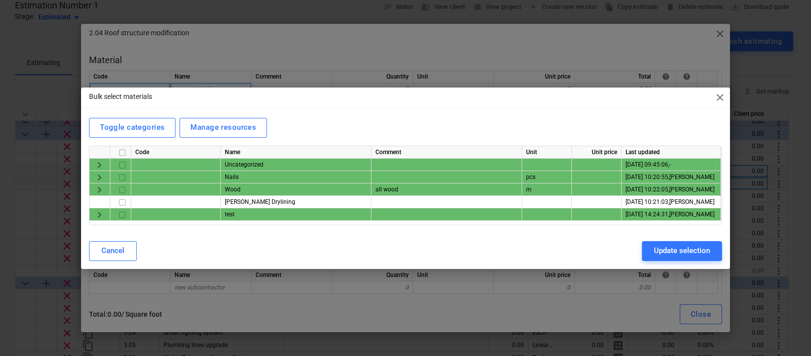
click at [93, 176] on span "keyboard_arrow_right" at bounding box center [99, 177] width 12 height 12
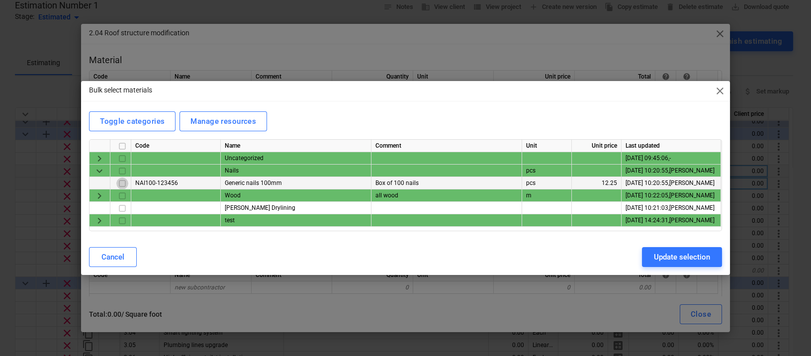
click at [120, 178] on input "checkbox" at bounding box center [122, 184] width 12 height 12
click at [680, 257] on div "Update selection" at bounding box center [682, 257] width 56 height 13
type textarea "x"
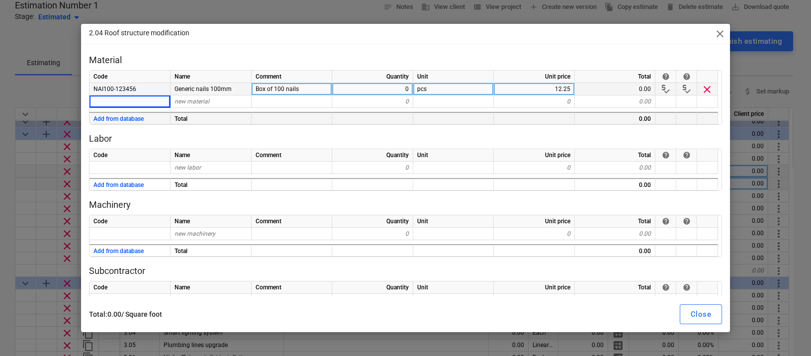
click at [399, 87] on div "0" at bounding box center [372, 89] width 81 height 12
type input "1"
click at [606, 316] on div "Total : 0.00 / Square foot Close" at bounding box center [405, 314] width 633 height 20
drag, startPoint x: 688, startPoint y: 315, endPoint x: 466, endPoint y: 221, distance: 241.4
click at [689, 315] on button "Close" at bounding box center [701, 314] width 42 height 20
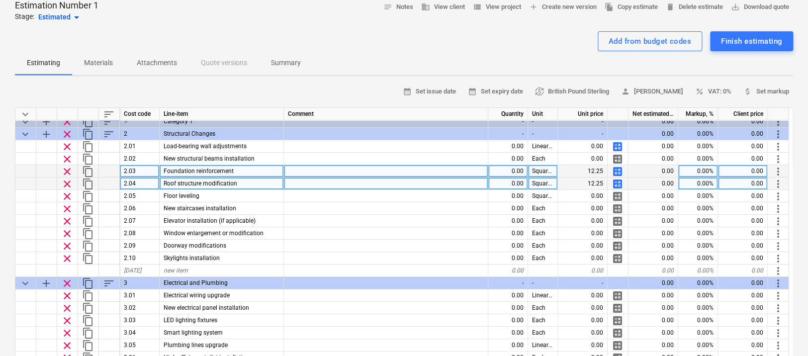
click at [515, 174] on div "0.00" at bounding box center [508, 171] width 40 height 12
click at [513, 185] on div "0.00" at bounding box center [508, 184] width 40 height 12
click at [108, 63] on p "Materials" at bounding box center [98, 63] width 29 height 10
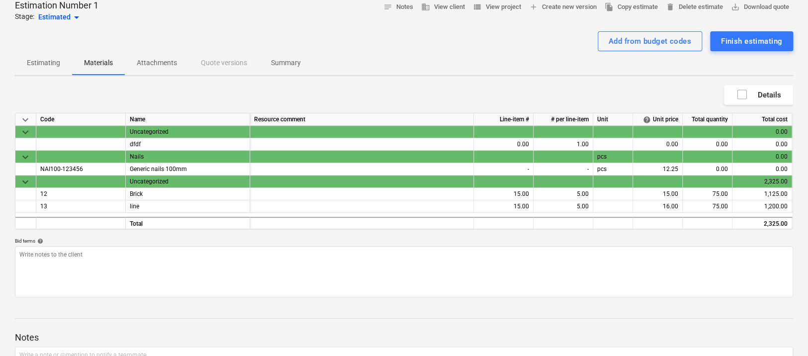
type textarea "x"
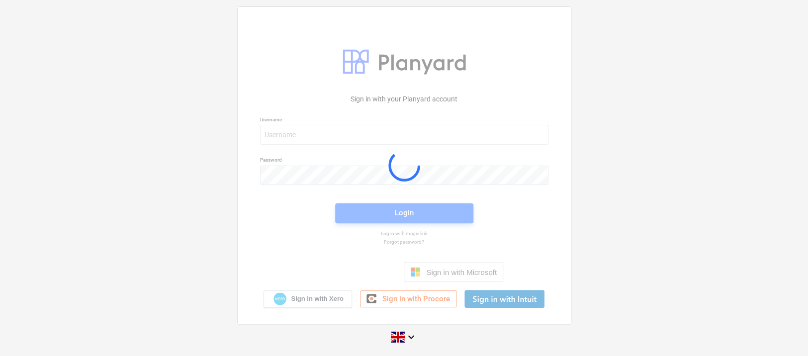
scroll to position [1, 0]
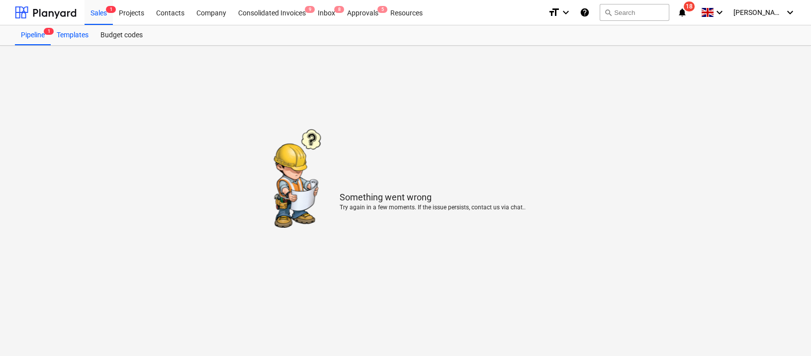
click at [82, 38] on div "Templates" at bounding box center [73, 35] width 44 height 20
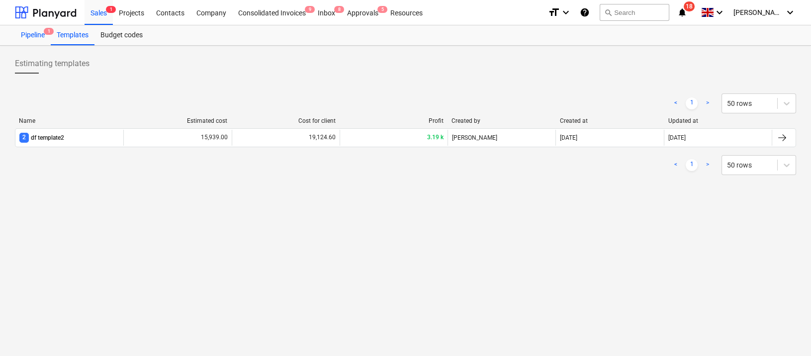
click at [24, 38] on div "Pipeline 1" at bounding box center [33, 35] width 36 height 20
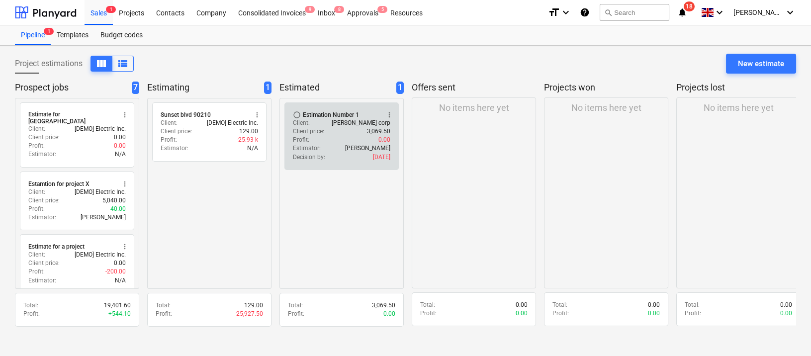
click at [336, 150] on div "Estimator : [PERSON_NAME]" at bounding box center [341, 148] width 97 height 8
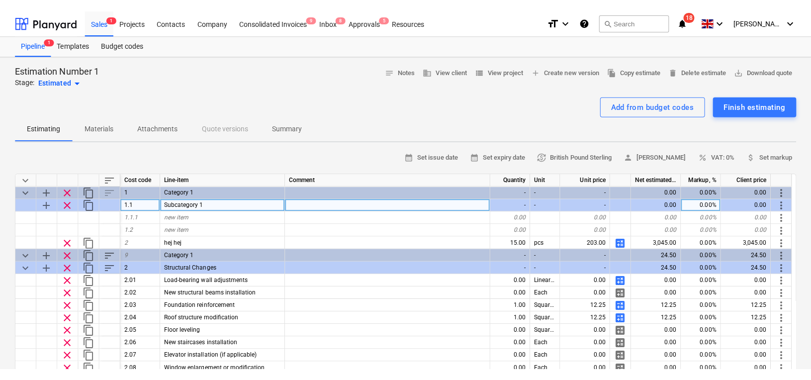
scroll to position [94, 0]
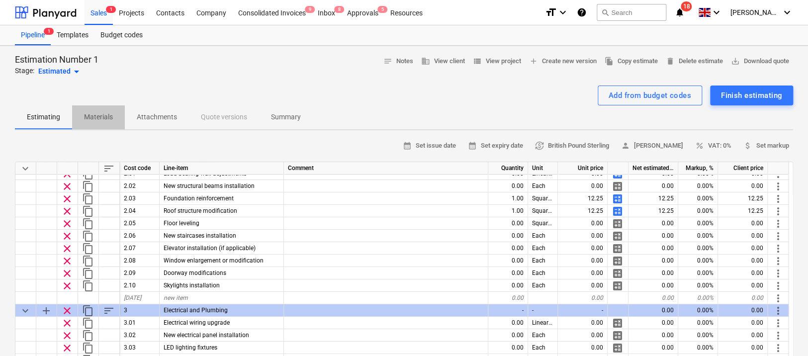
click at [119, 118] on span "Materials" at bounding box center [98, 117] width 53 height 16
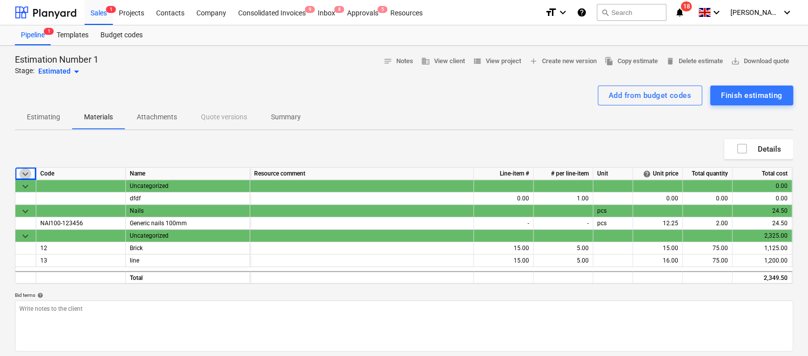
click at [26, 171] on span "keyboard_arrow_down" at bounding box center [25, 174] width 12 height 12
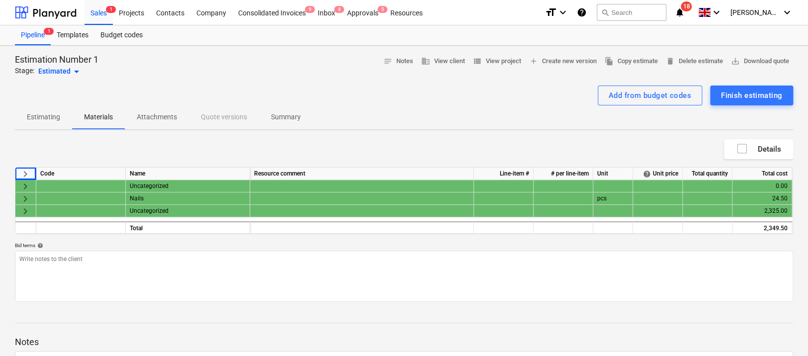
click at [49, 114] on p "Estimating" at bounding box center [43, 117] width 33 height 10
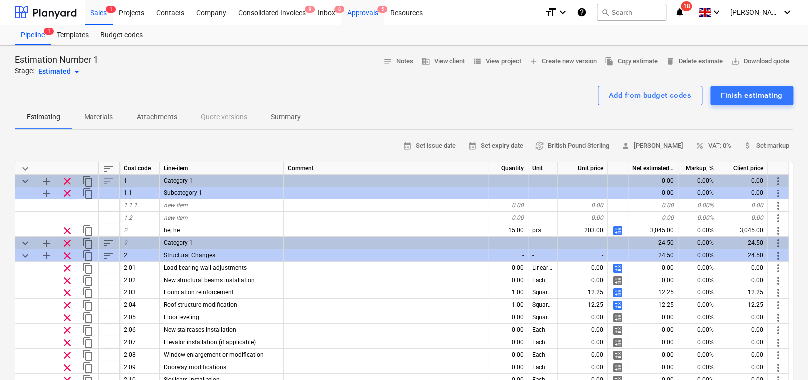
click at [359, 13] on div "Approvals 5" at bounding box center [362, 12] width 43 height 25
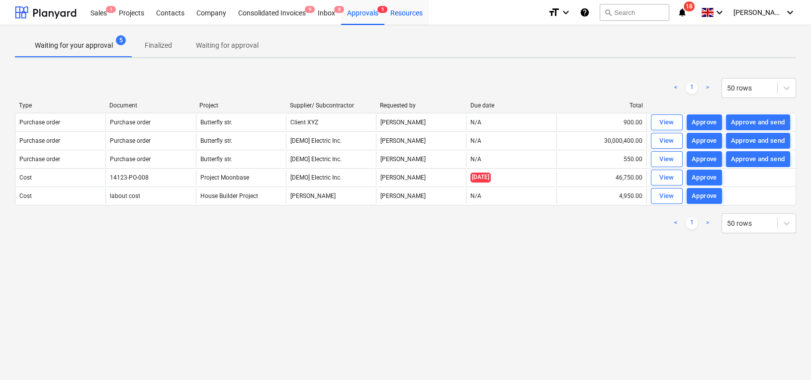
click at [410, 10] on div "Resources" at bounding box center [406, 12] width 44 height 25
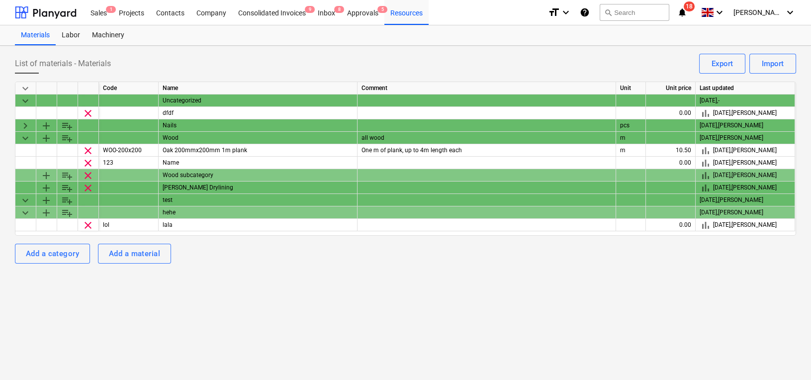
click at [175, 89] on div "Name" at bounding box center [258, 88] width 199 height 12
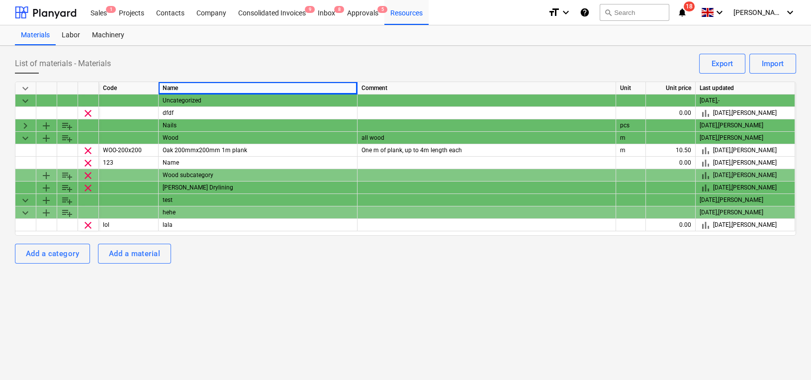
click at [170, 88] on div "Name" at bounding box center [258, 88] width 199 height 12
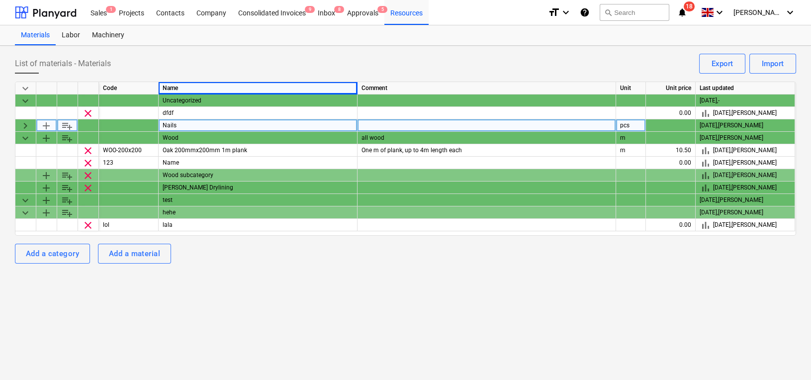
click at [28, 124] on span "keyboard_arrow_right" at bounding box center [25, 126] width 12 height 12
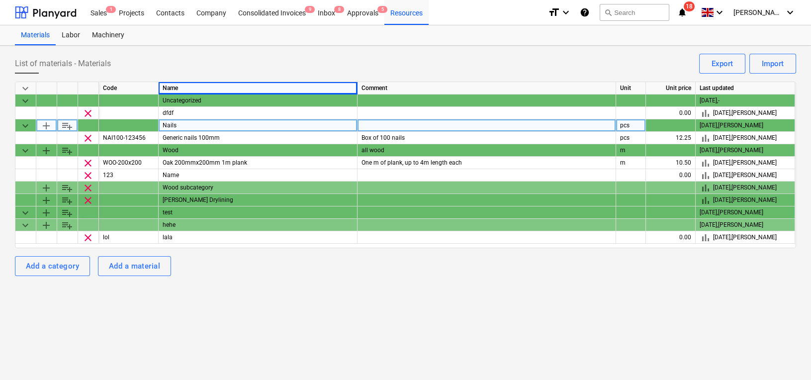
click at [188, 125] on div "Nails" at bounding box center [258, 125] width 199 height 12
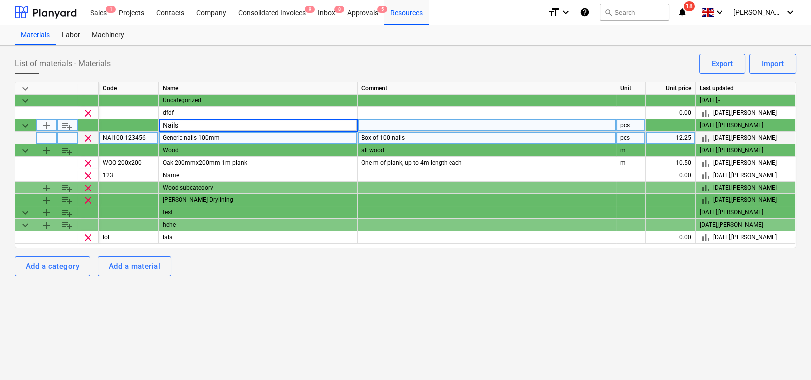
click at [193, 139] on div "Generic nails 100mm" at bounding box center [258, 138] width 199 height 12
click at [204, 82] on div "keyboard_arrow_down Code Name Comment Unit Unit price Last updated keyboard_arr…" at bounding box center [405, 165] width 781 height 167
click at [23, 86] on span "keyboard_arrow_down" at bounding box center [25, 89] width 12 height 12
